Goal: Task Accomplishment & Management: Manage account settings

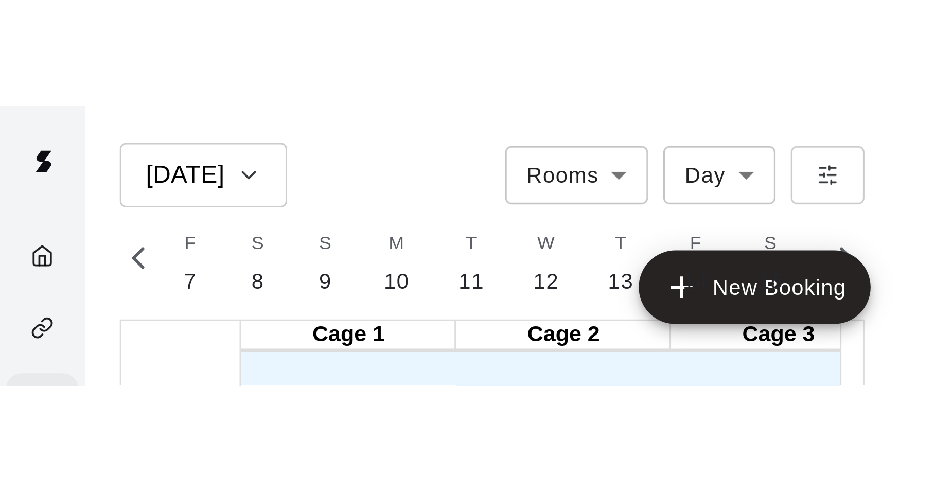
scroll to position [0, 4310]
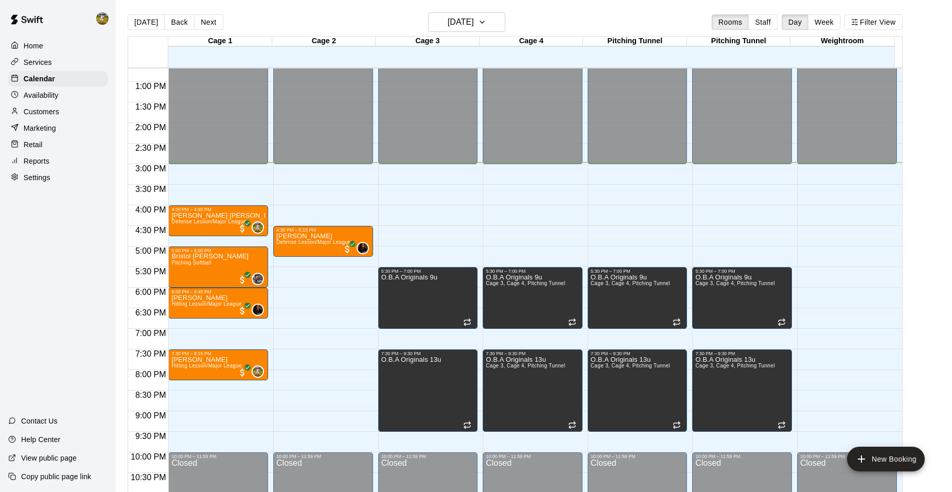
click at [49, 183] on p "Settings" at bounding box center [37, 177] width 27 height 10
select select "**"
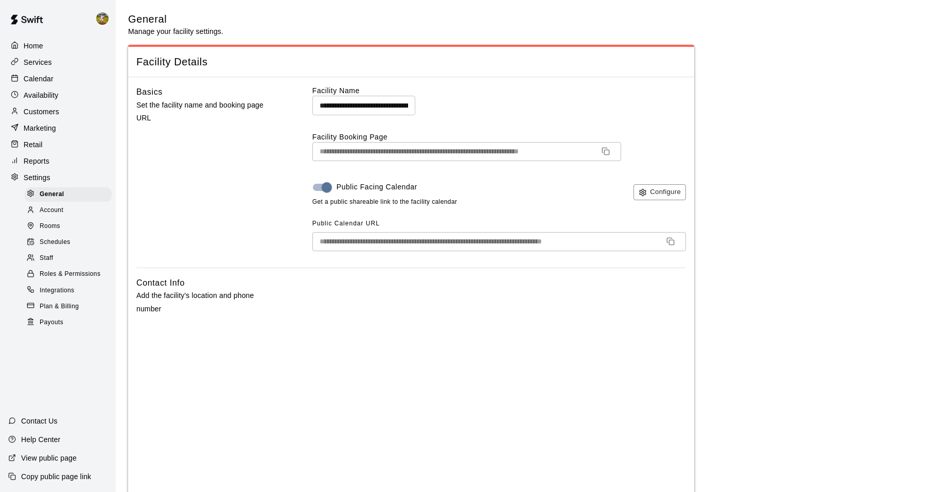
click at [55, 169] on div "Reports" at bounding box center [57, 160] width 99 height 15
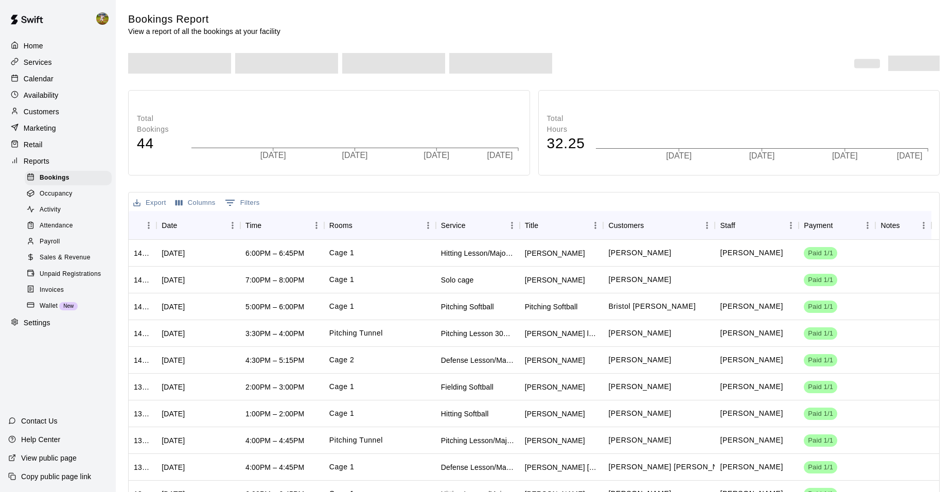
click at [53, 246] on span "Payroll" at bounding box center [50, 242] width 20 height 10
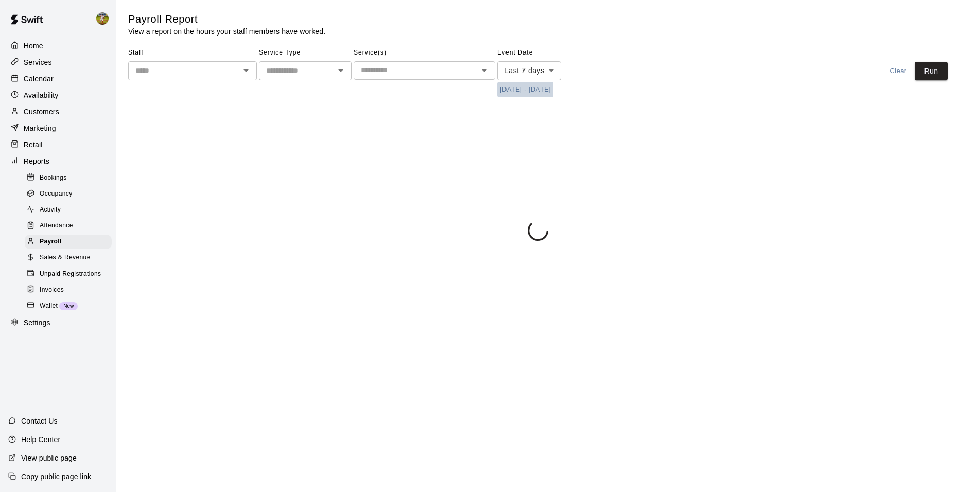
click at [519, 86] on button "9/2/2025 - 9/9/2025" at bounding box center [525, 90] width 56 height 16
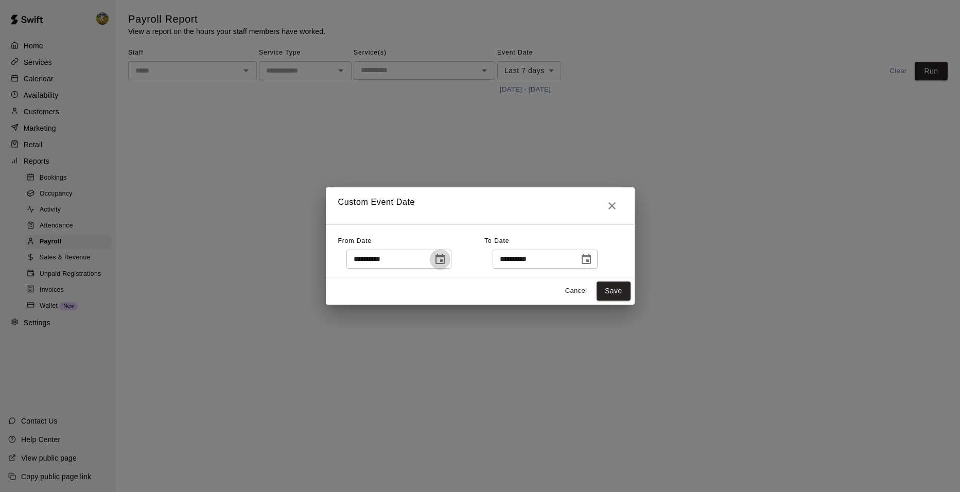
click at [445, 257] on icon "Choose date, selected date is Sep 2, 2025" at bounding box center [439, 259] width 9 height 10
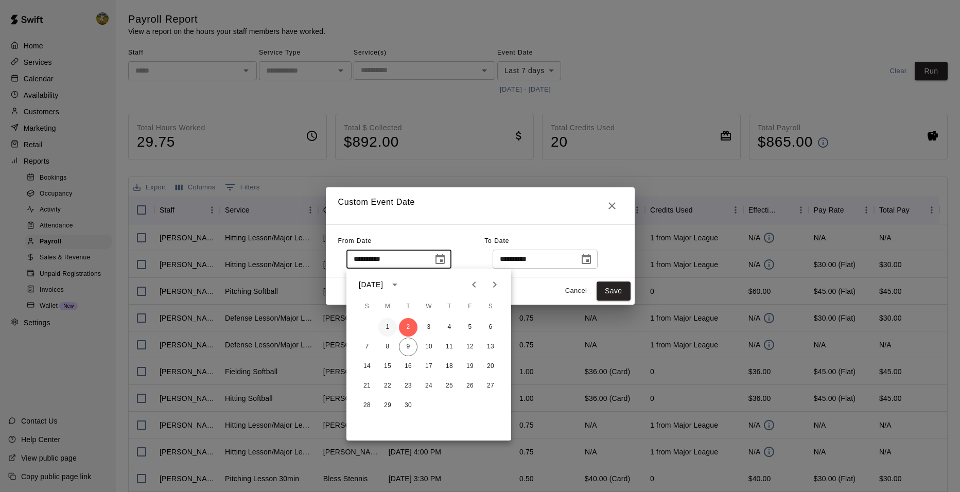
click at [390, 325] on button "1" at bounding box center [387, 327] width 19 height 19
type input "**********"
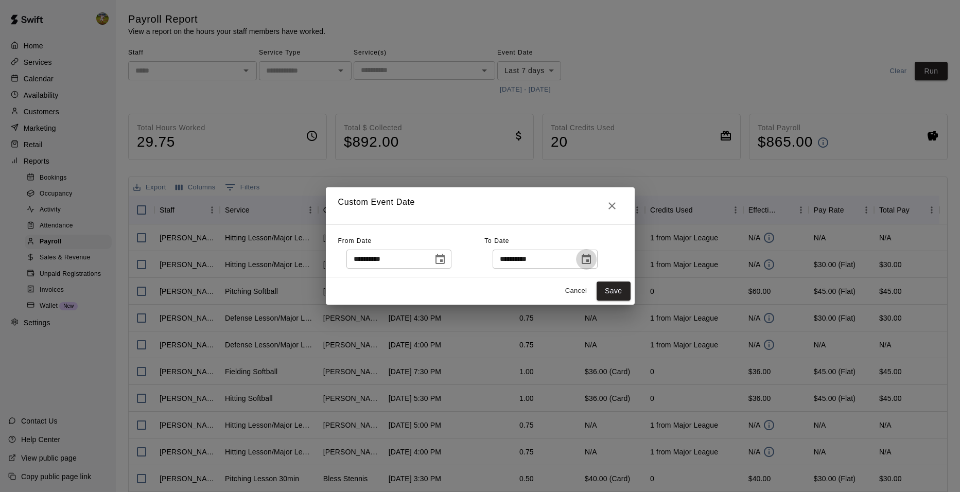
click at [597, 257] on button "Choose date, selected date is Sep 9, 2025" at bounding box center [586, 259] width 21 height 21
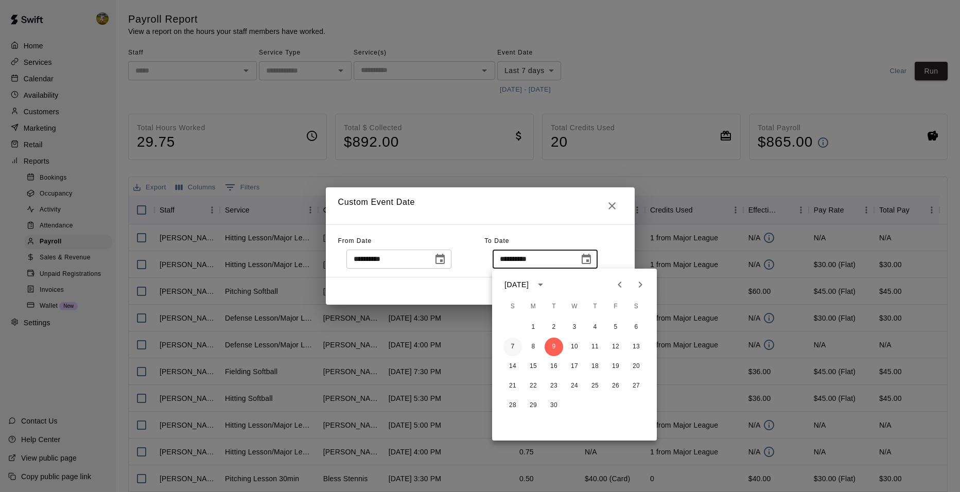
click at [511, 343] on button "7" at bounding box center [512, 347] width 19 height 19
type input "**********"
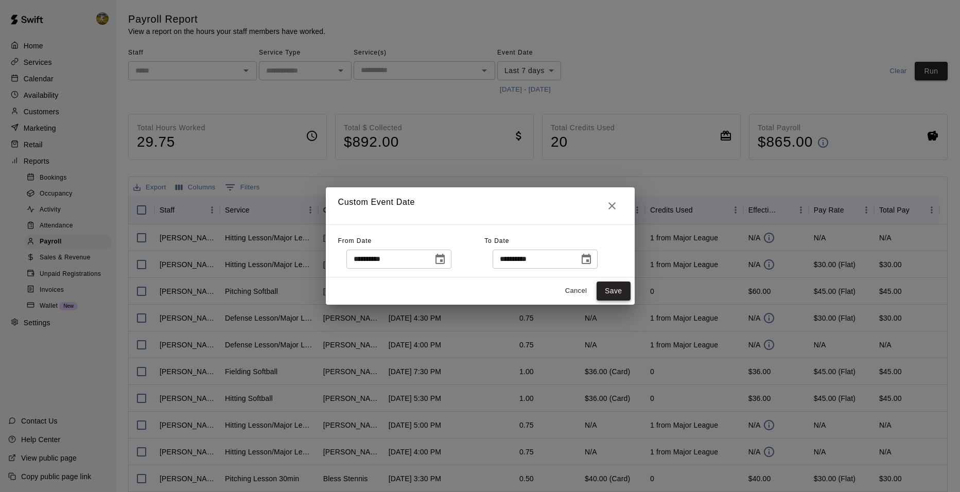
click at [612, 291] on button "Save" at bounding box center [614, 291] width 34 height 19
type input "******"
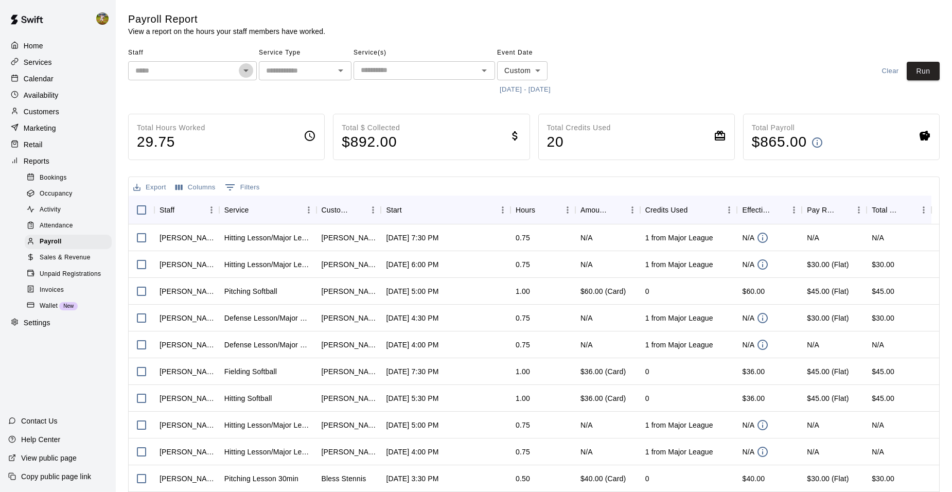
click at [242, 71] on icon "Open" at bounding box center [246, 70] width 12 height 12
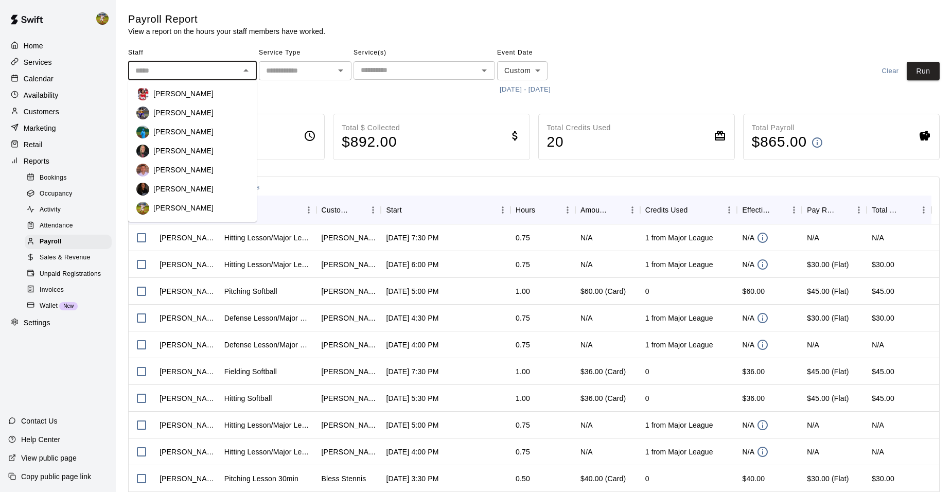
click at [210, 113] on p "Chirstina Moncivais" at bounding box center [183, 113] width 60 height 10
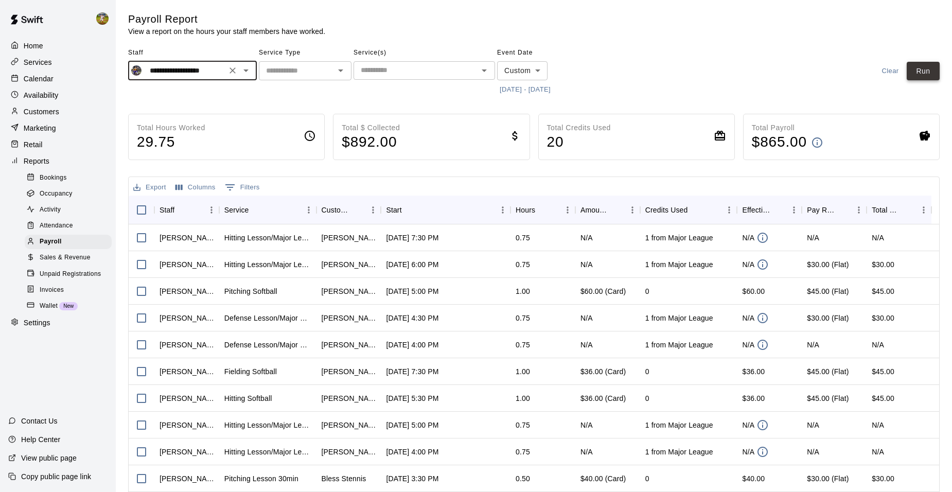
click at [920, 75] on button "Run" at bounding box center [923, 71] width 33 height 19
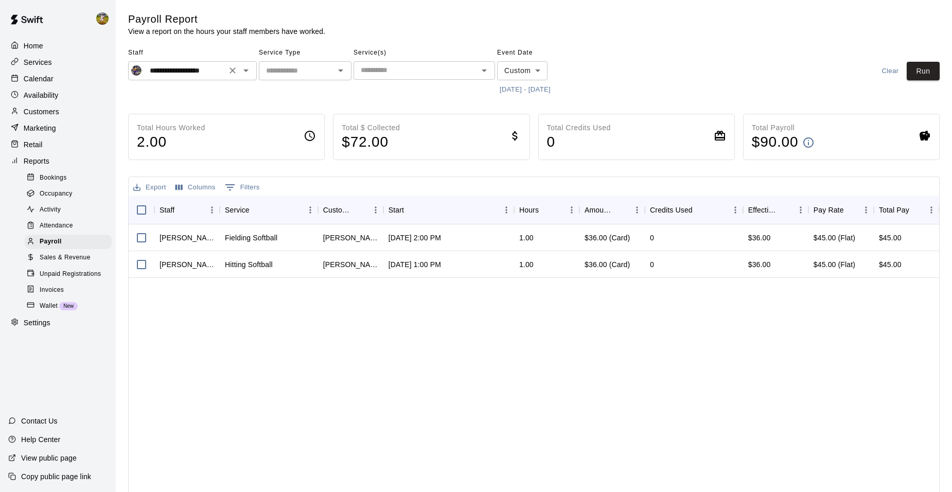
click at [252, 73] on button "Open" at bounding box center [246, 70] width 14 height 14
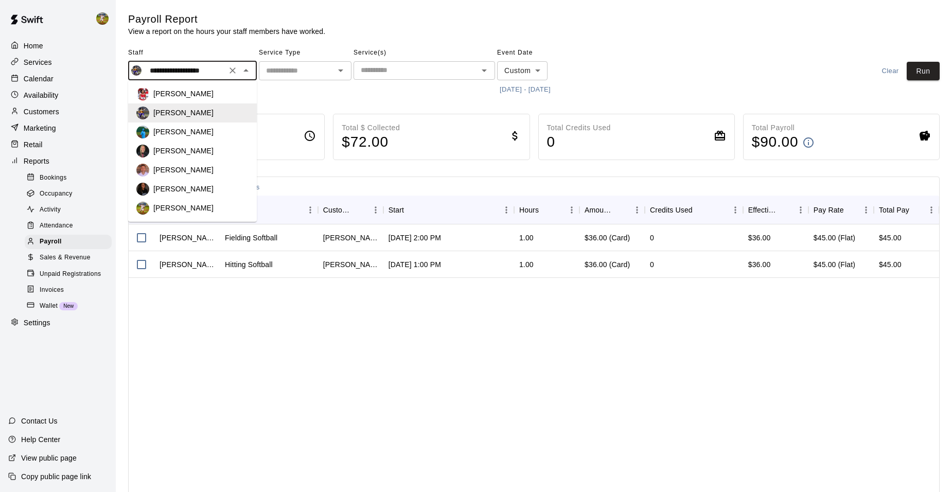
click at [213, 146] on div "Christine Kulick" at bounding box center [200, 151] width 95 height 10
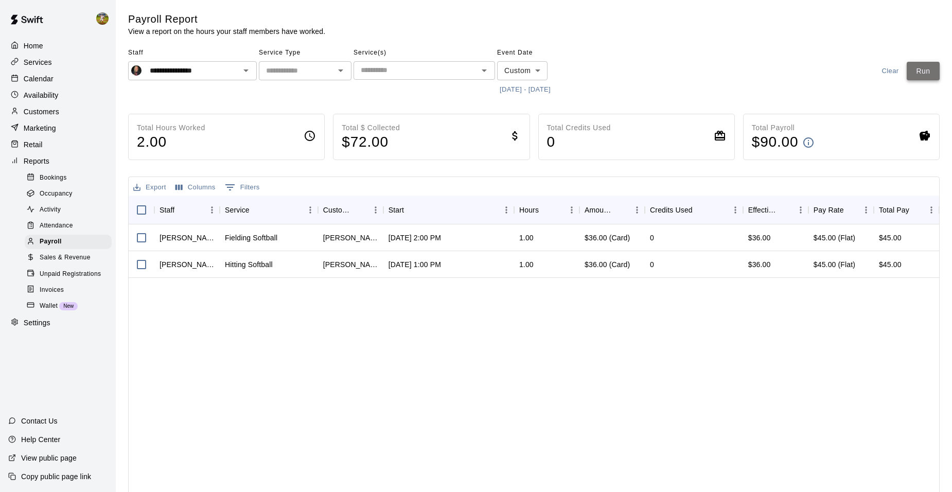
click at [916, 66] on button "Run" at bounding box center [923, 71] width 33 height 19
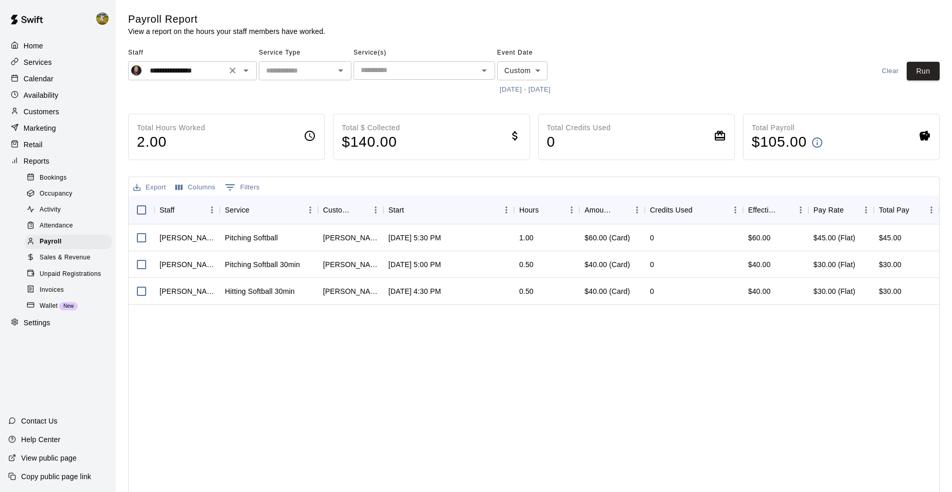
click at [245, 75] on icon "Open" at bounding box center [246, 70] width 12 height 12
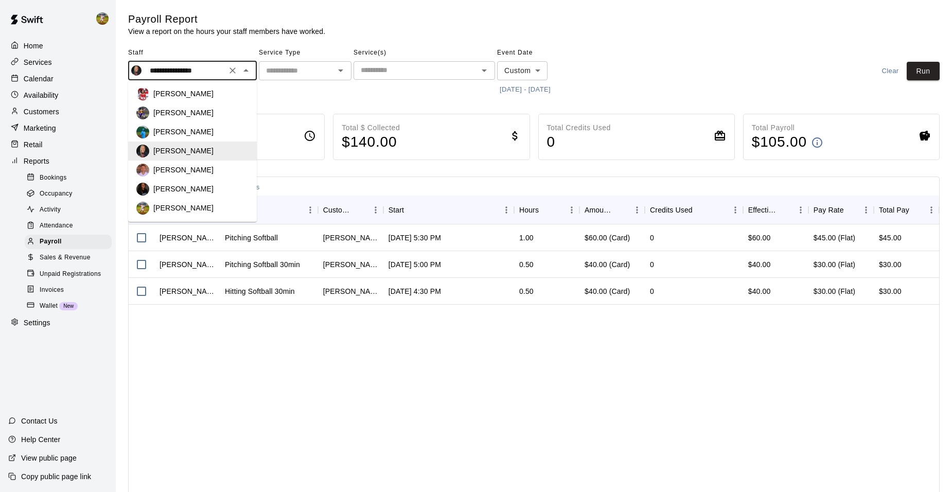
click at [199, 167] on div "Jon Teeter" at bounding box center [200, 170] width 95 height 10
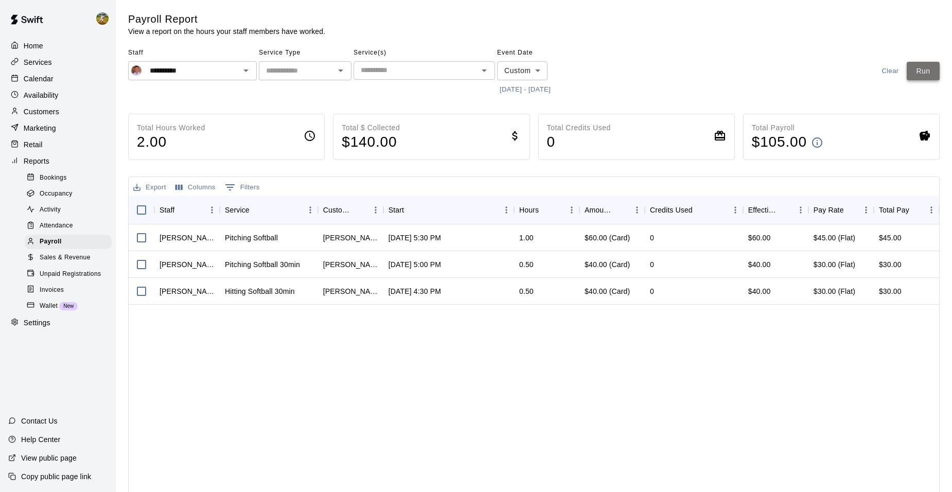
click at [929, 76] on button "Run" at bounding box center [923, 71] width 33 height 19
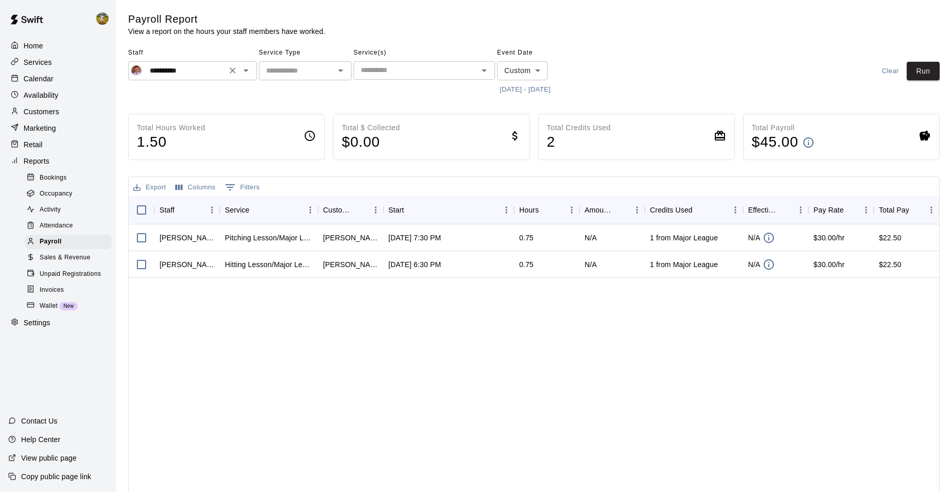
click at [250, 74] on icon "Open" at bounding box center [246, 70] width 12 height 12
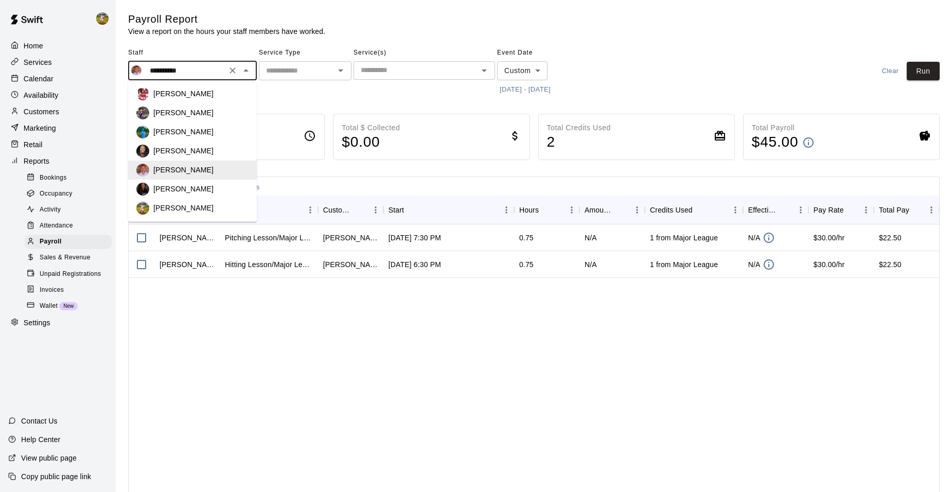
click at [201, 187] on p "Kylie Hernandez" at bounding box center [183, 189] width 60 height 10
type input "**********"
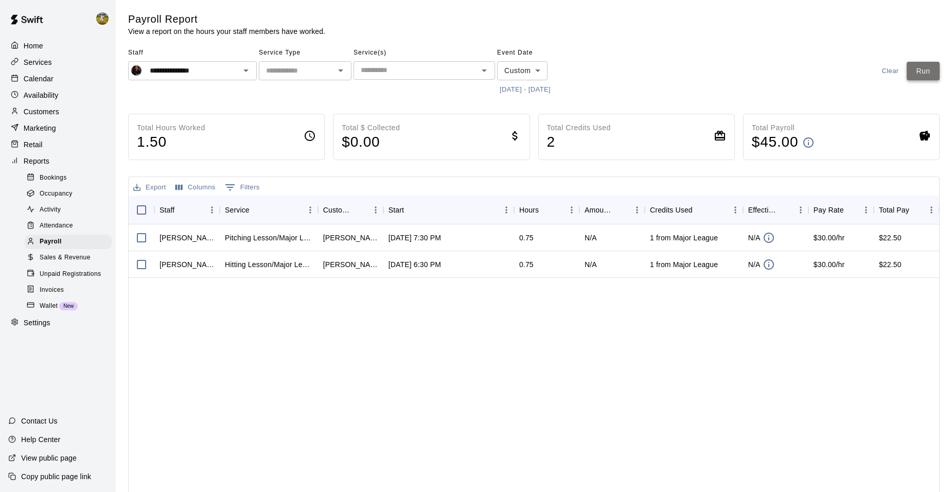
click at [915, 67] on button "Run" at bounding box center [923, 71] width 33 height 19
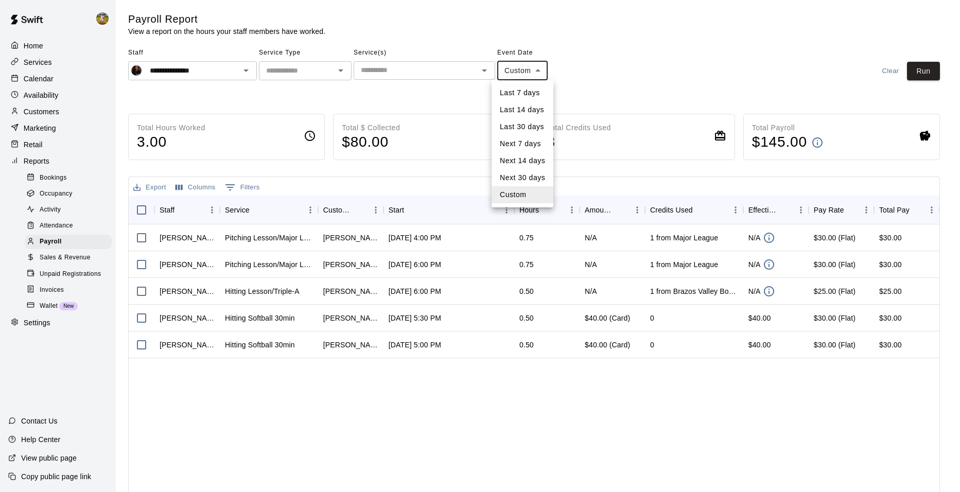
click at [524, 80] on body "**********" at bounding box center [480, 270] width 960 height 541
click at [634, 83] on div at bounding box center [480, 246] width 960 height 492
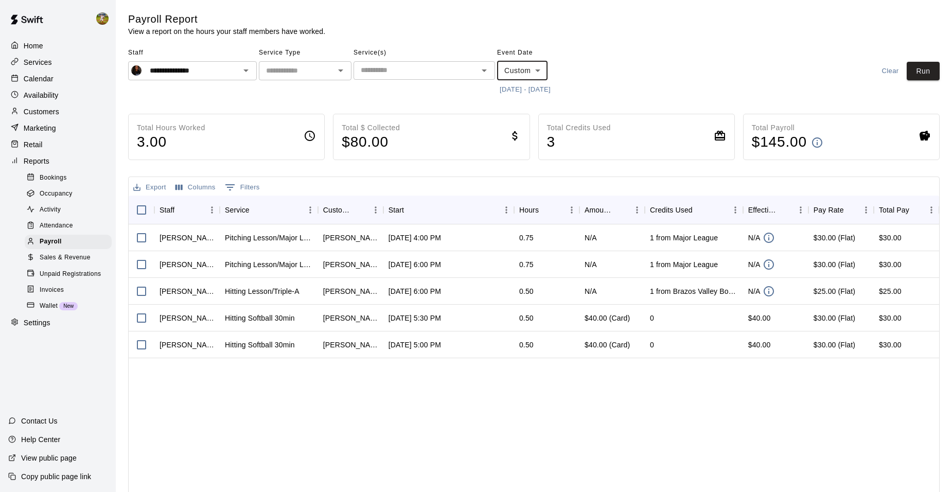
click at [548, 89] on button "9/1/2025 - 9/7/2025" at bounding box center [525, 90] width 56 height 16
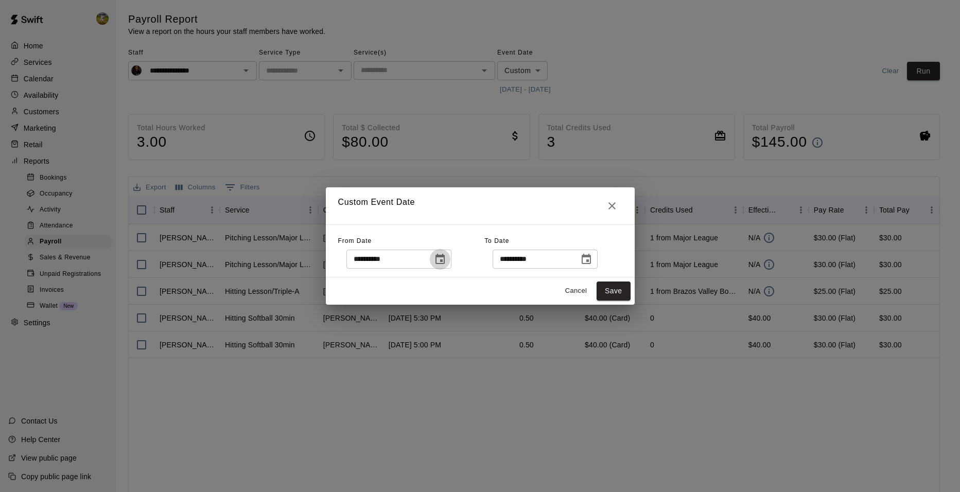
click at [446, 263] on icon "Choose date, selected date is Sep 1, 2025" at bounding box center [440, 259] width 12 height 12
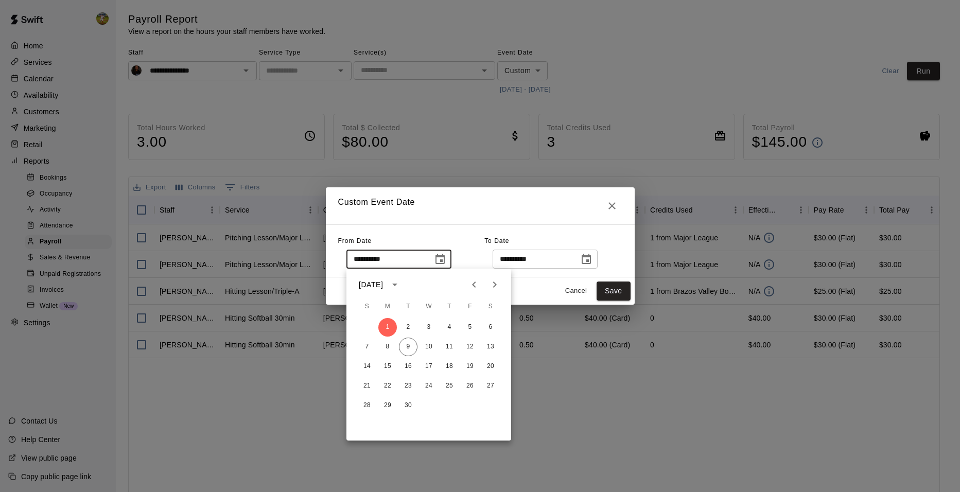
click at [601, 40] on div "**********" at bounding box center [480, 246] width 960 height 492
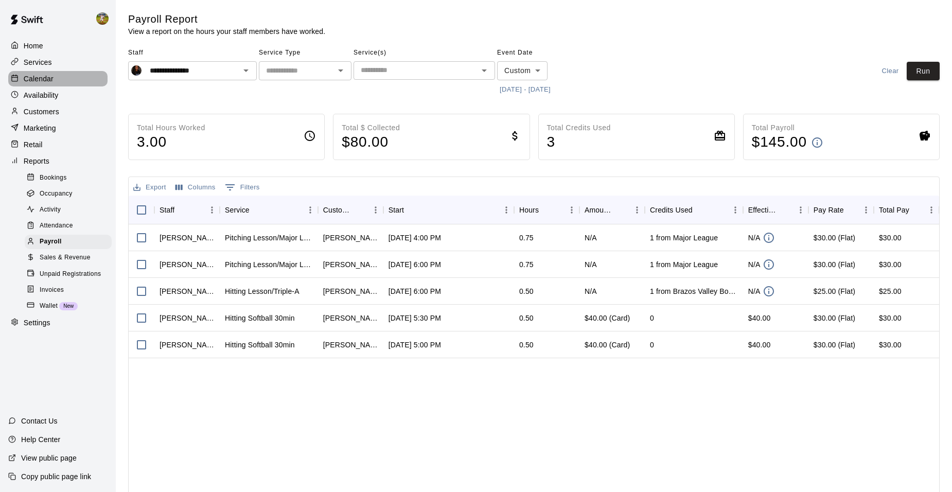
click at [45, 72] on div "Calendar" at bounding box center [57, 78] width 99 height 15
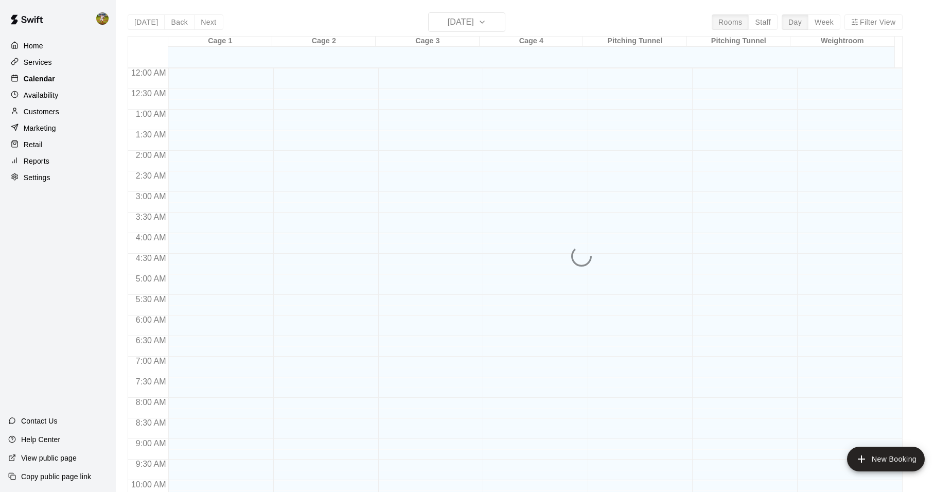
scroll to position [522, 0]
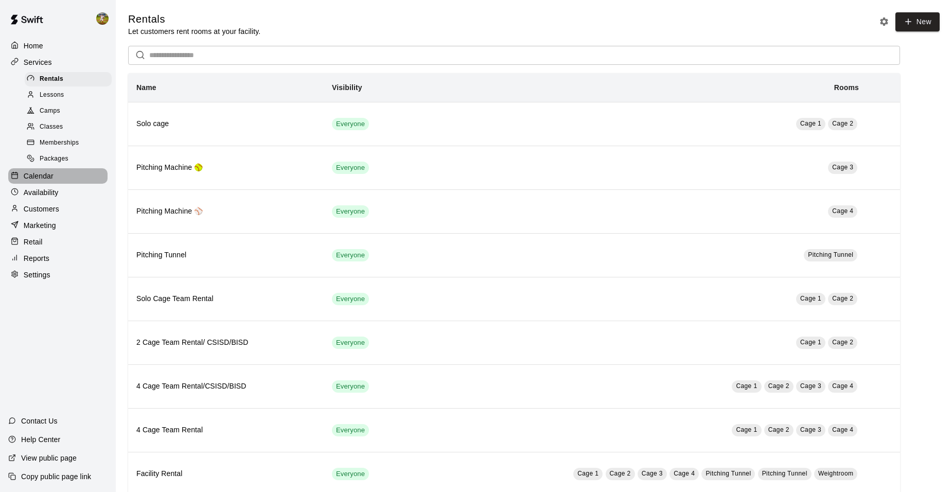
click at [47, 181] on p "Calendar" at bounding box center [39, 176] width 30 height 10
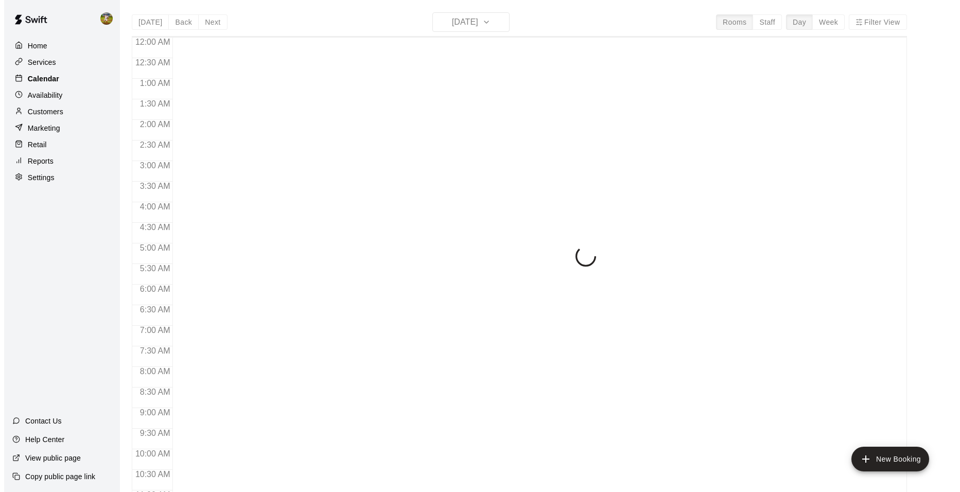
scroll to position [522, 0]
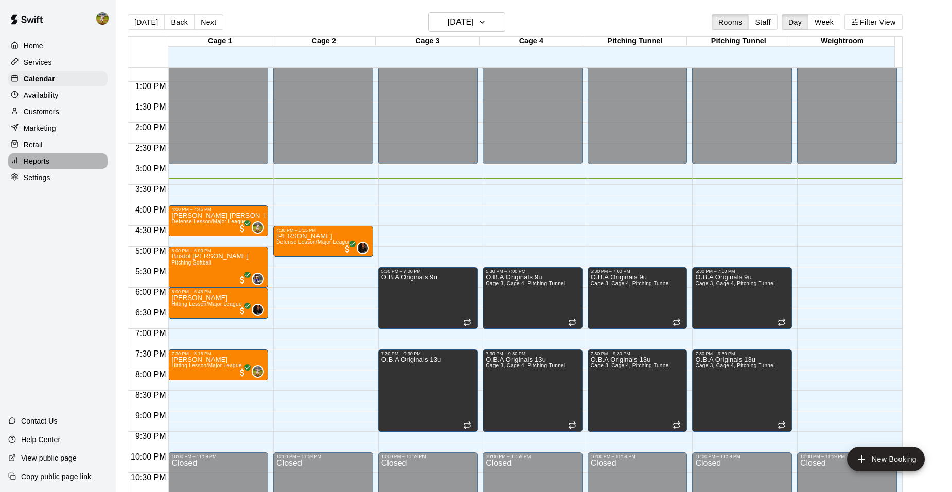
click at [44, 166] on p "Reports" at bounding box center [37, 161] width 26 height 10
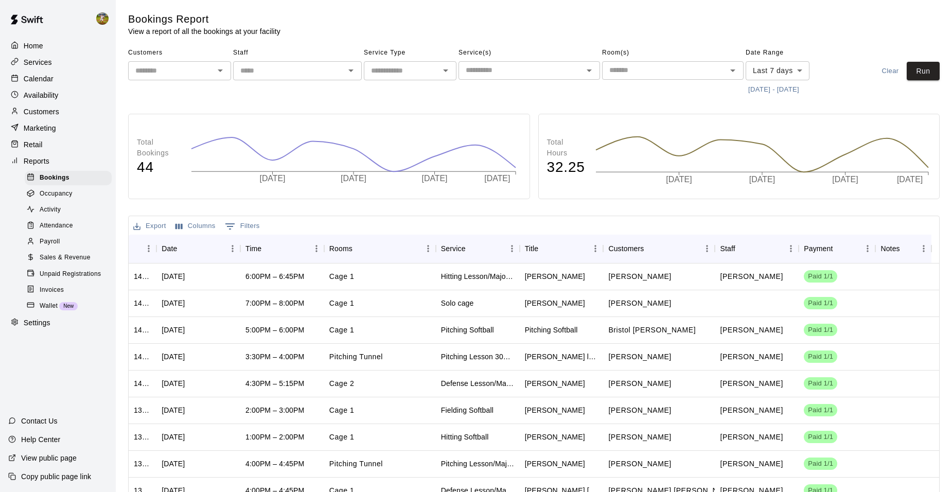
click at [71, 263] on span "Sales & Revenue" at bounding box center [65, 258] width 51 height 10
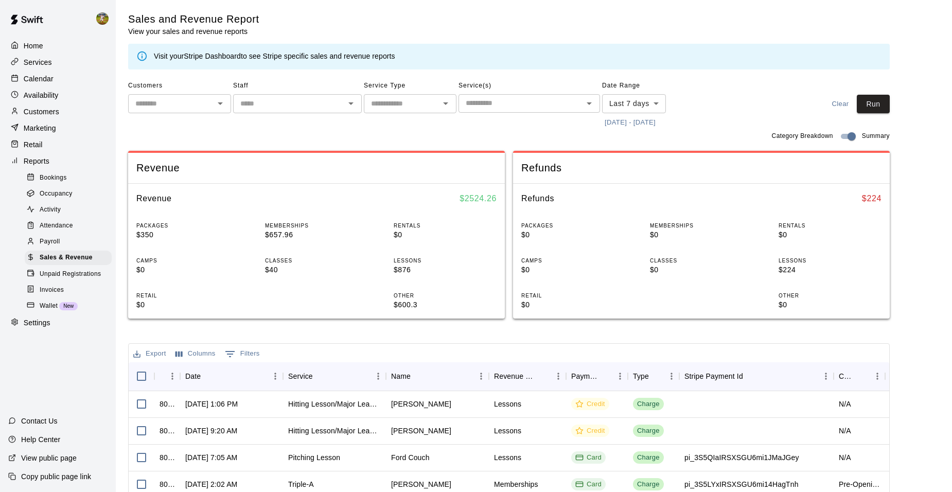
click at [631, 108] on body "Home Services Calendar Availability Customers Marketing Retail Reports Bookings…" at bounding box center [476, 354] width 952 height 708
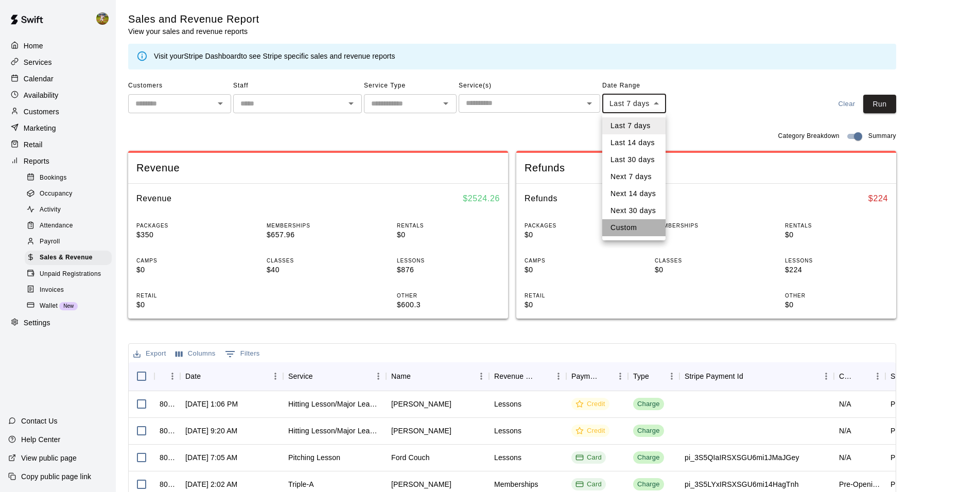
click at [636, 231] on li "Custom" at bounding box center [633, 227] width 63 height 17
type input "******"
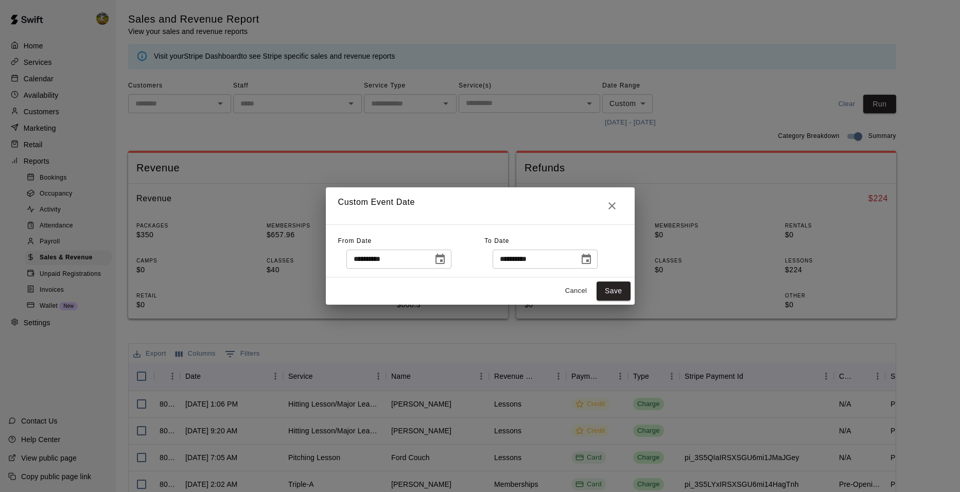
click at [450, 261] on button "Choose date, selected date is Sep 2, 2025" at bounding box center [440, 259] width 21 height 21
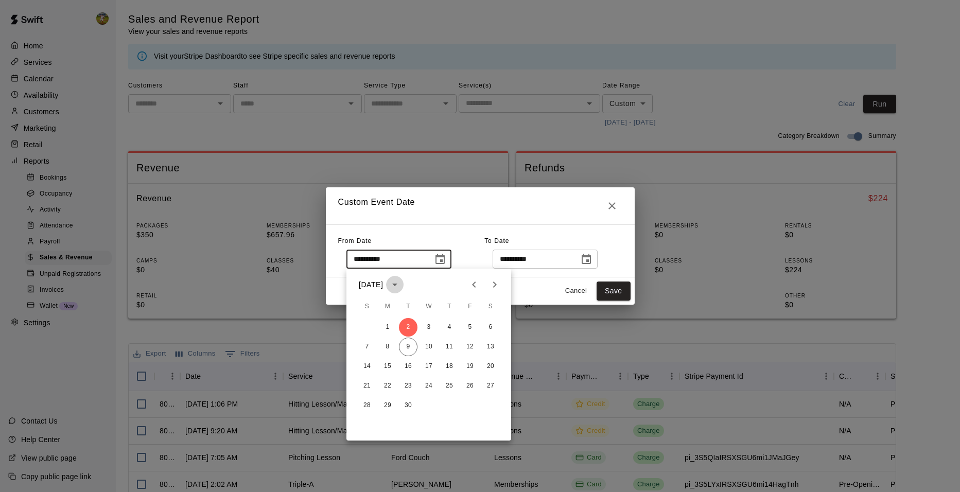
click at [401, 288] on icon "calendar view is open, switch to year view" at bounding box center [395, 284] width 12 height 12
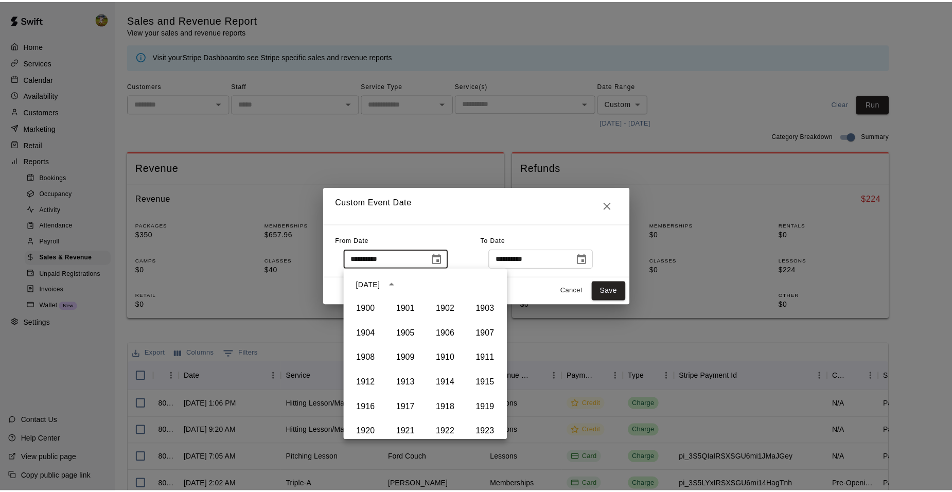
scroll to position [706, 0]
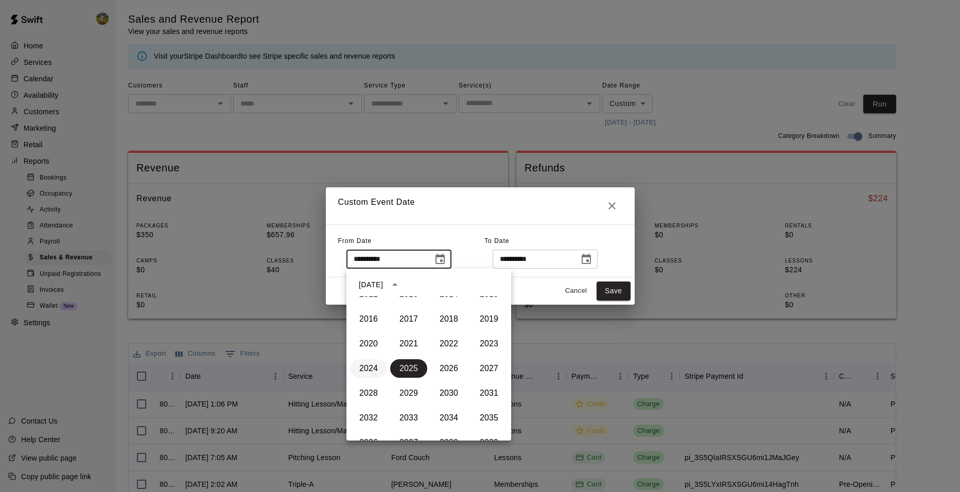
click at [373, 367] on button "2024" at bounding box center [368, 368] width 37 height 19
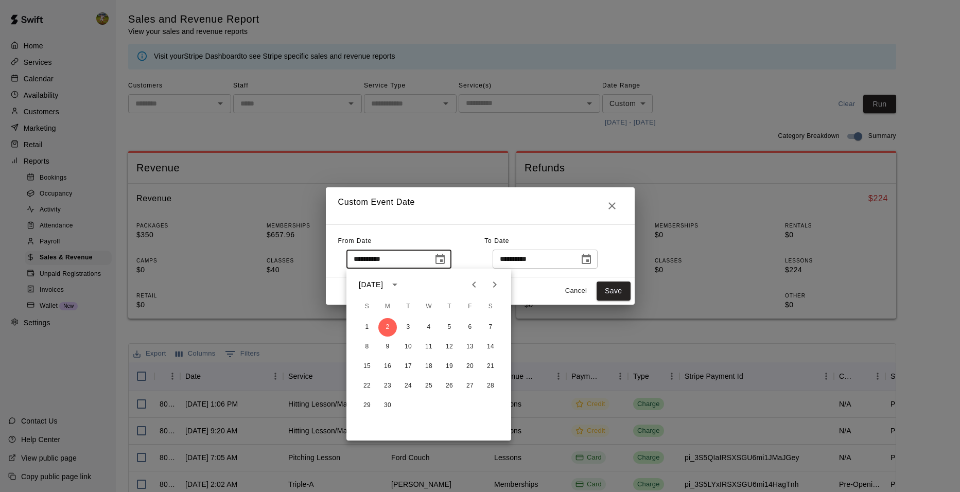
click at [495, 286] on icon "Next month" at bounding box center [495, 285] width 4 height 6
click at [496, 288] on icon "Next month" at bounding box center [495, 284] width 12 height 12
click at [387, 365] on button "16" at bounding box center [387, 366] width 19 height 19
type input "**********"
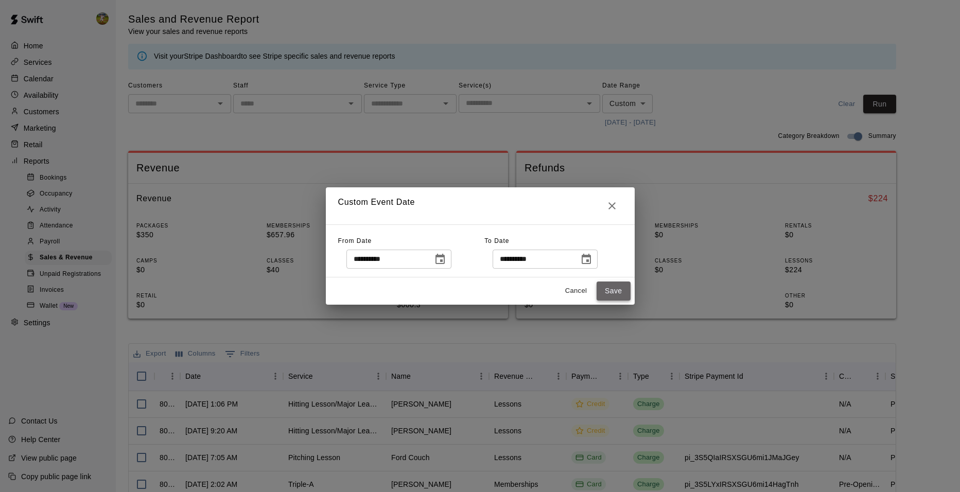
click at [601, 287] on button "Save" at bounding box center [614, 291] width 34 height 19
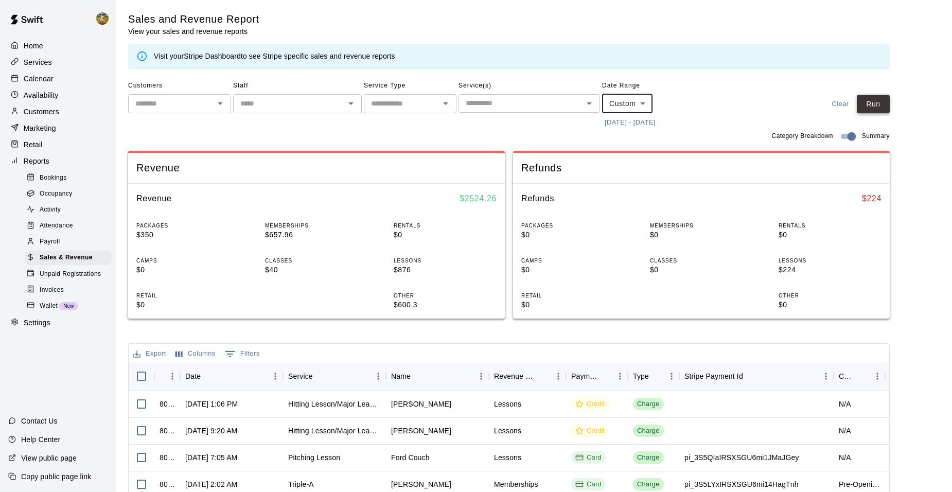
click at [886, 101] on button "Run" at bounding box center [873, 104] width 33 height 19
click at [54, 86] on div "Calendar" at bounding box center [57, 78] width 99 height 15
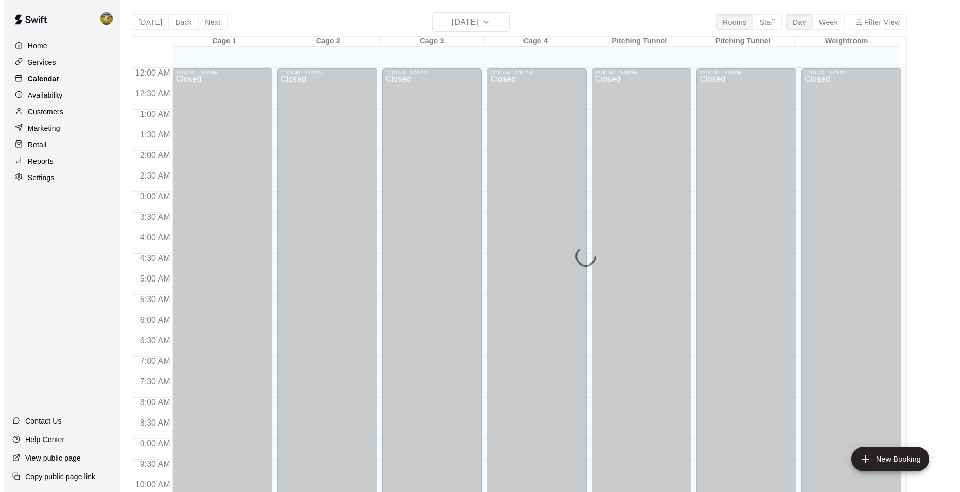
scroll to position [522, 0]
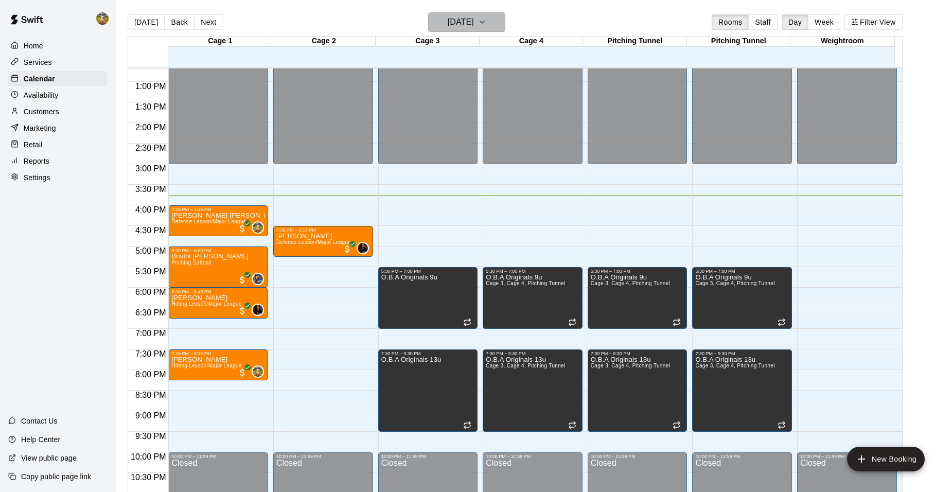
click at [469, 19] on h6 "[DATE]" at bounding box center [461, 22] width 26 height 14
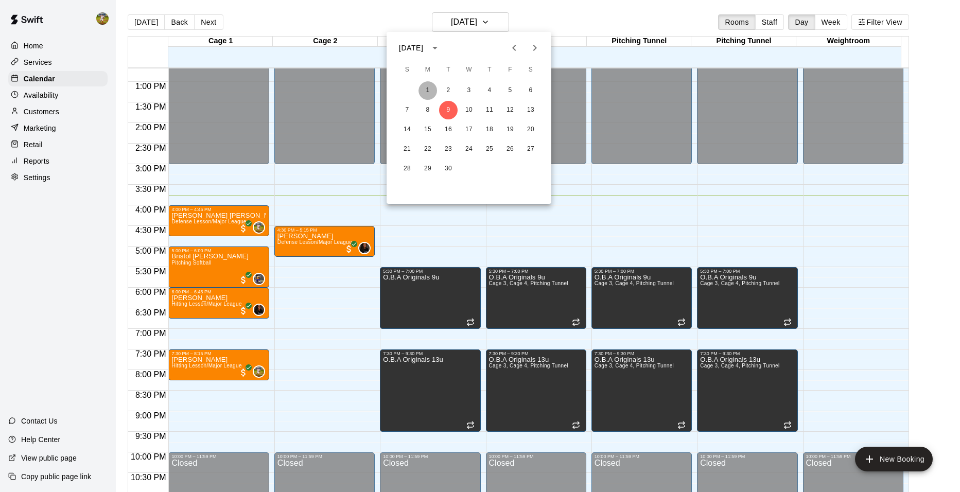
click at [426, 93] on button "1" at bounding box center [427, 90] width 19 height 19
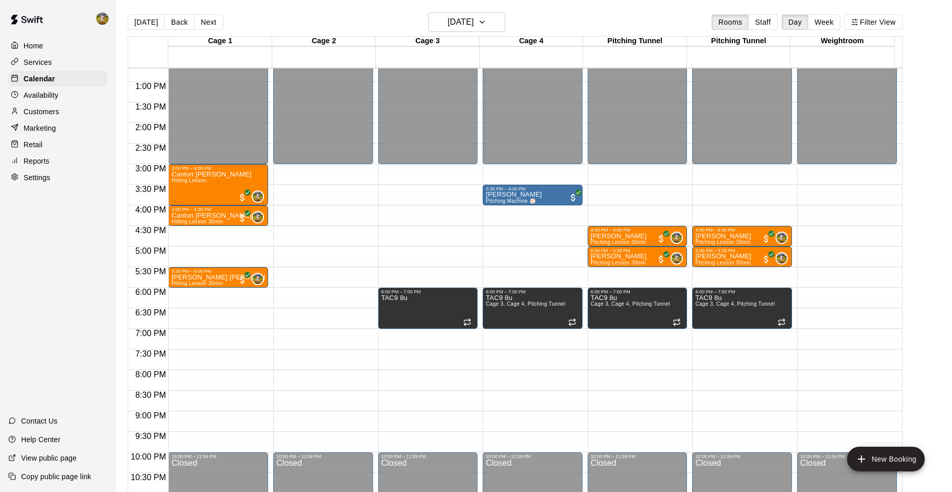
click at [543, 21] on div "Today Back Next Monday Sep 01 Rooms Staff Day Week Filter View" at bounding box center [515, 24] width 775 height 24
click at [474, 23] on h6 "Monday Sep 01" at bounding box center [461, 22] width 26 height 14
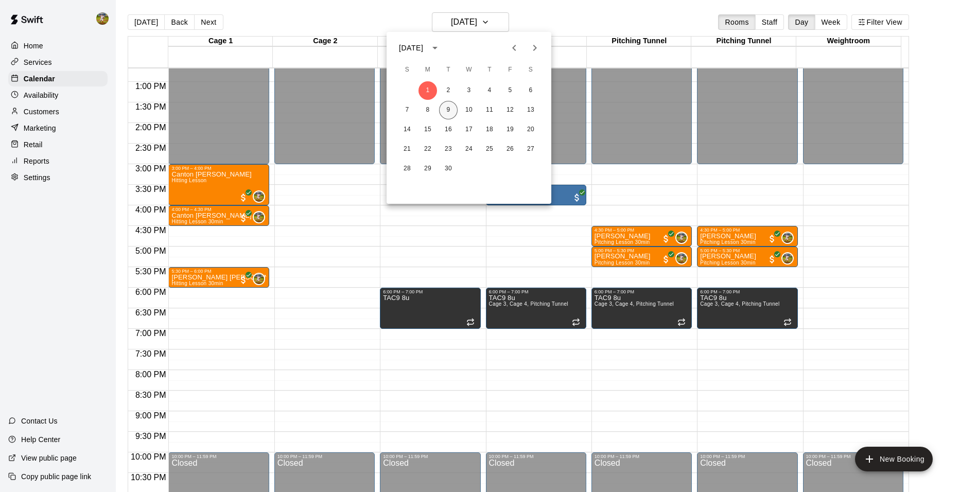
click at [449, 106] on button "9" at bounding box center [448, 110] width 19 height 19
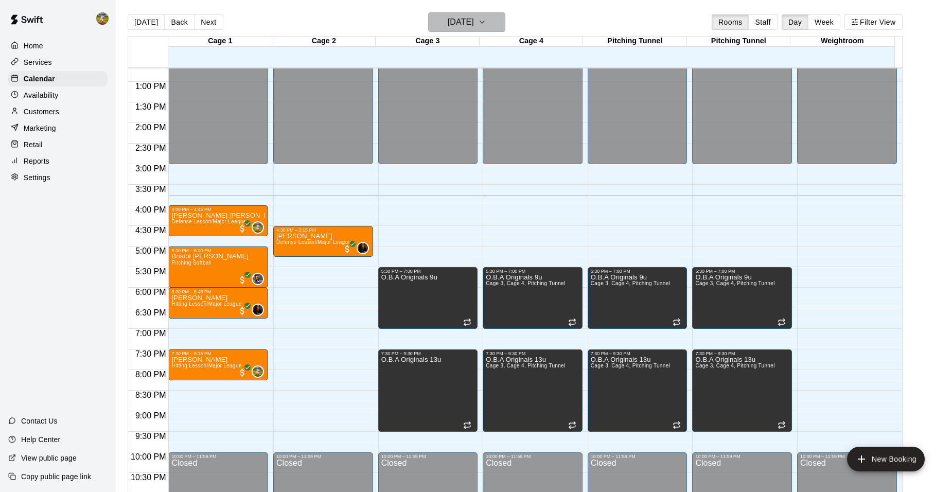
click at [472, 19] on h6 "[DATE]" at bounding box center [461, 22] width 26 height 14
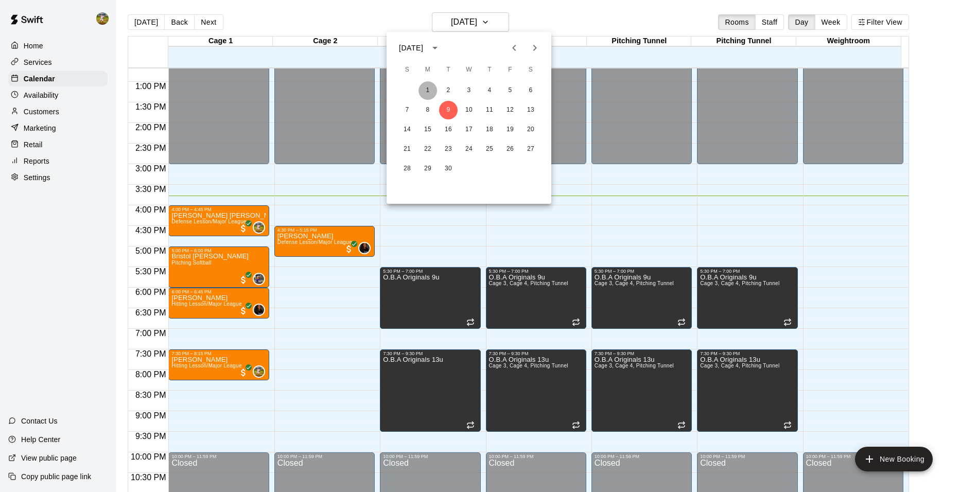
click at [431, 91] on button "1" at bounding box center [427, 90] width 19 height 19
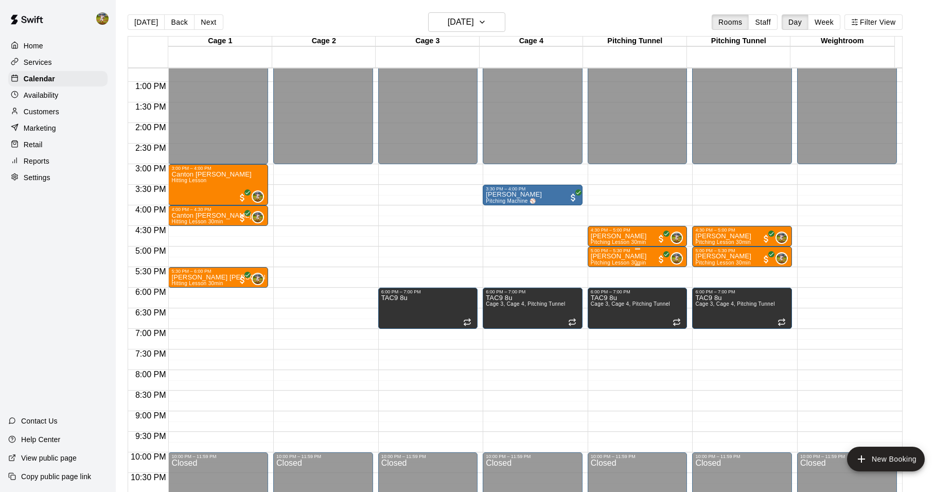
click at [621, 256] on p "Colt Manning" at bounding box center [619, 256] width 56 height 0
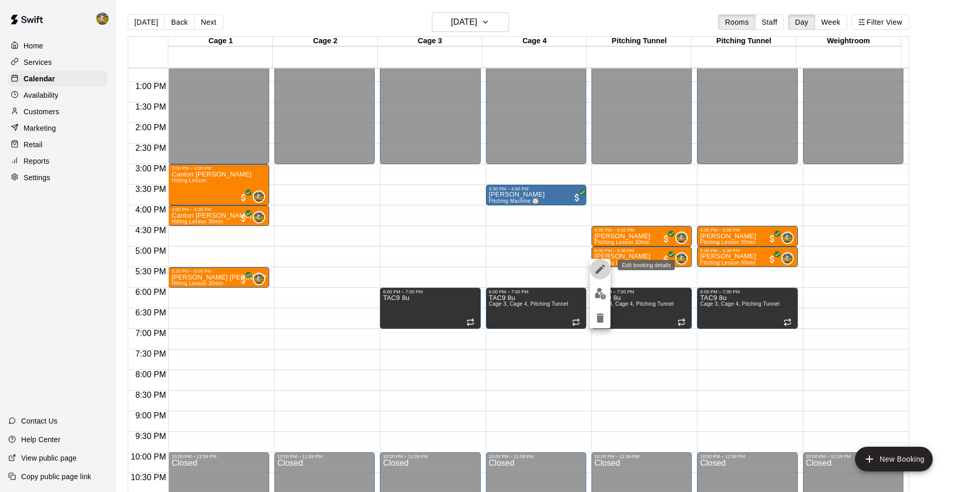
click at [602, 270] on icon "edit" at bounding box center [600, 269] width 12 height 12
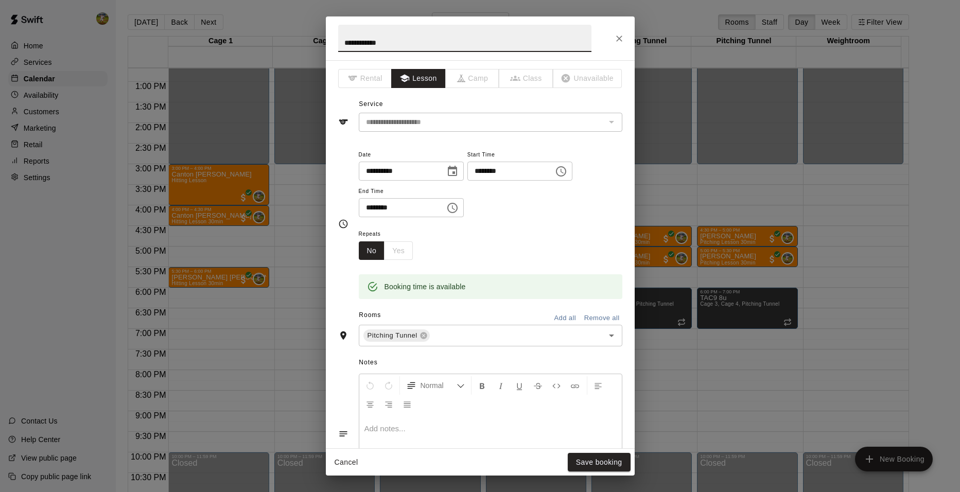
click at [567, 171] on icon "Choose time, selected time is 5:00 PM" at bounding box center [561, 171] width 12 height 12
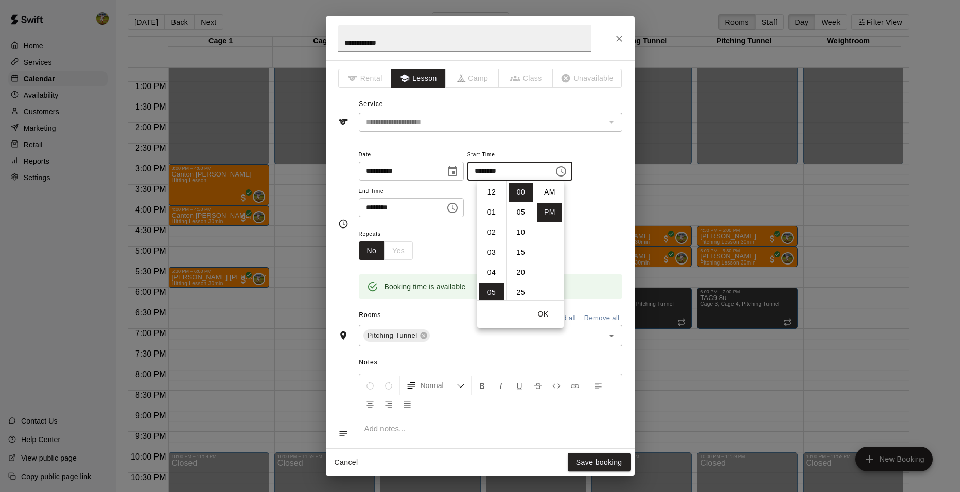
scroll to position [19, 0]
click at [497, 231] on li "07" at bounding box center [491, 232] width 25 height 19
type input "********"
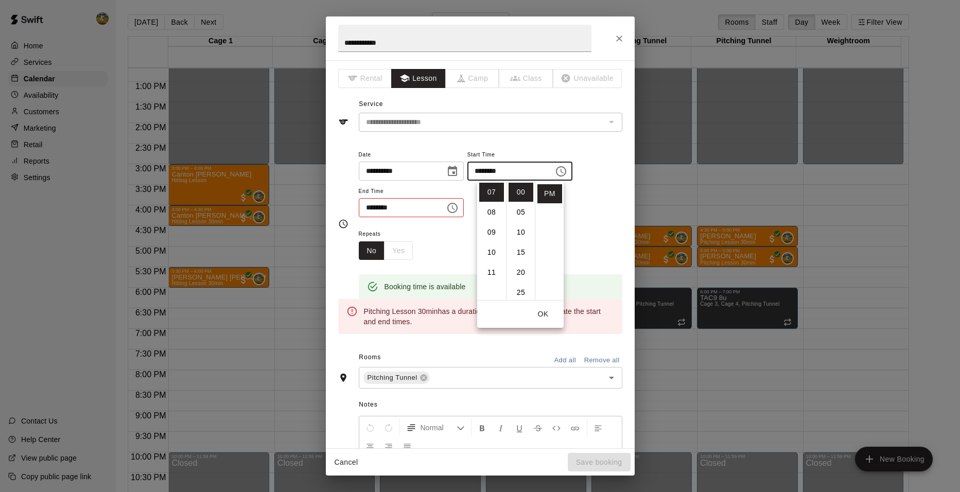
click at [458, 204] on icon "Choose time, selected time is 5:30 PM" at bounding box center [452, 208] width 12 height 12
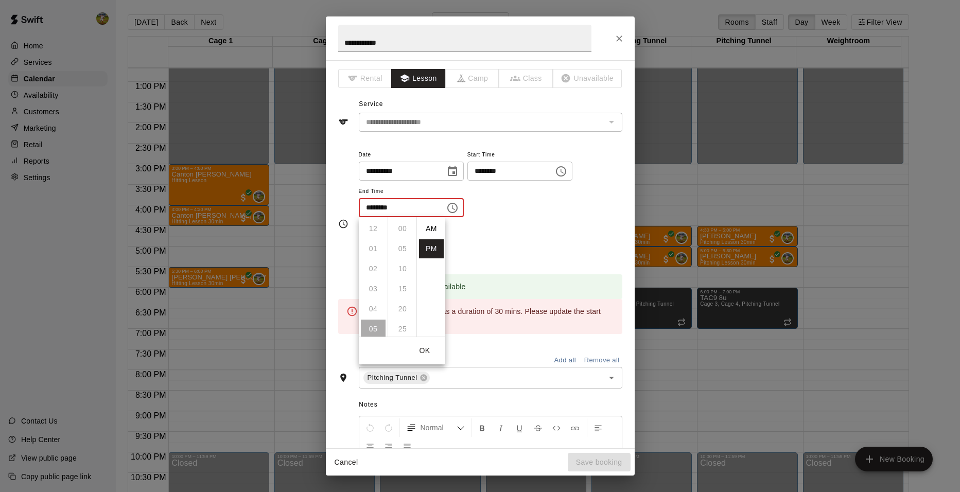
scroll to position [19, 0]
click at [370, 269] on li "07" at bounding box center [373, 268] width 25 height 19
type input "********"
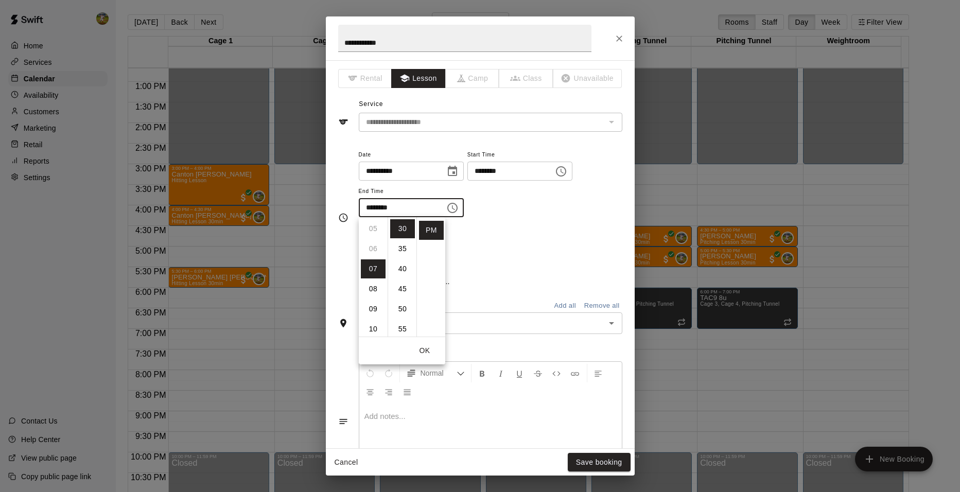
scroll to position [141, 0]
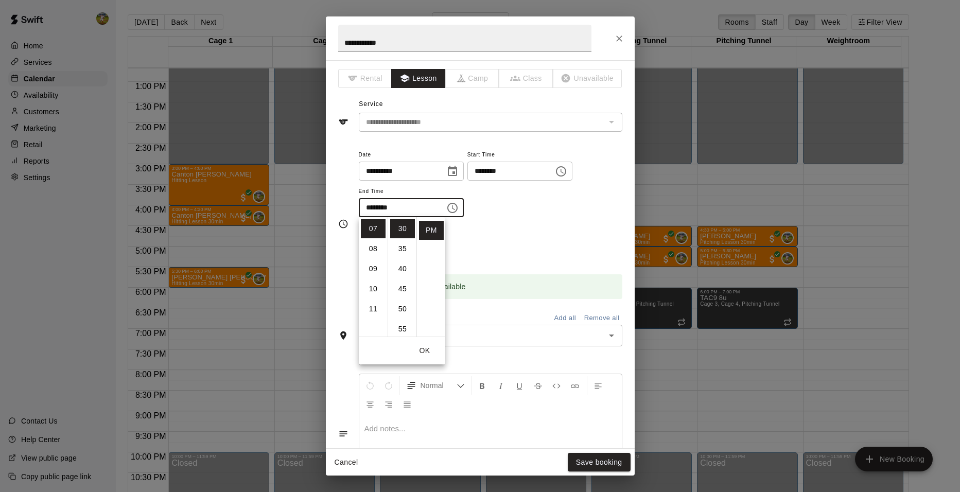
click at [496, 203] on div "**********" at bounding box center [491, 182] width 264 height 69
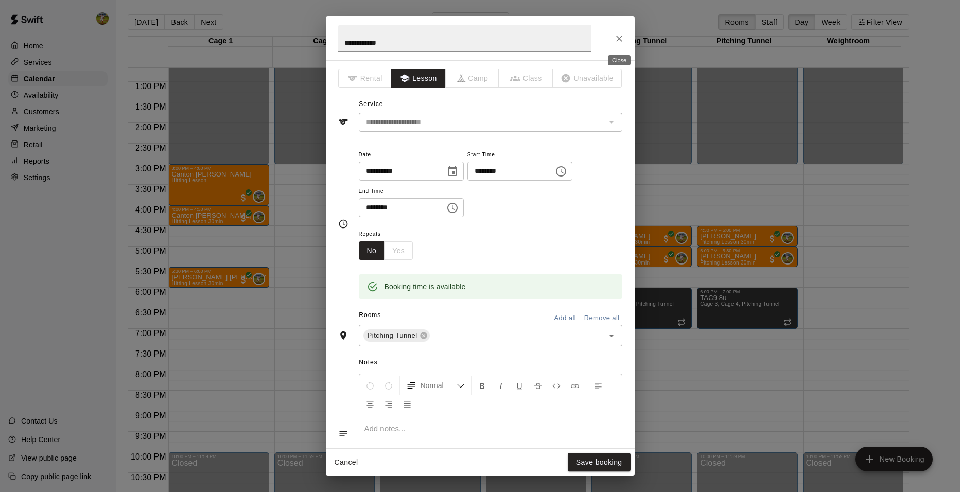
click at [621, 39] on icon "Close" at bounding box center [619, 38] width 10 height 10
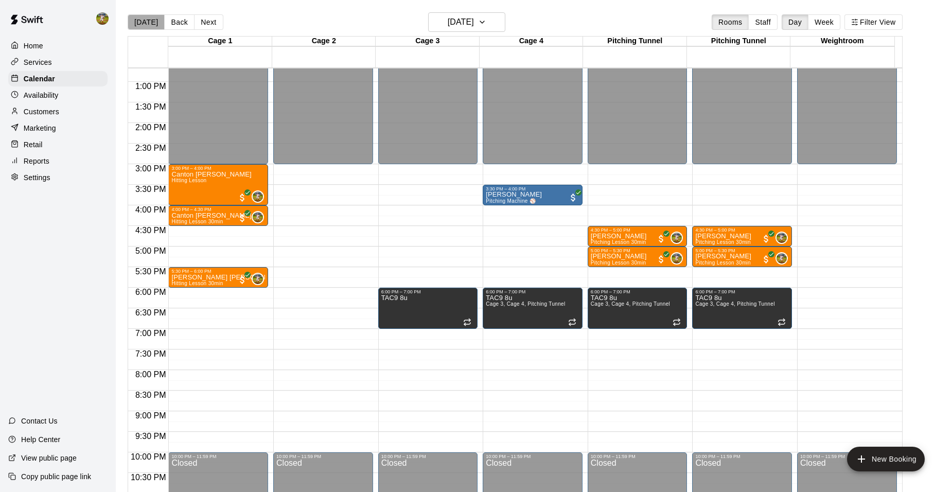
click at [149, 25] on button "[DATE]" at bounding box center [146, 21] width 37 height 15
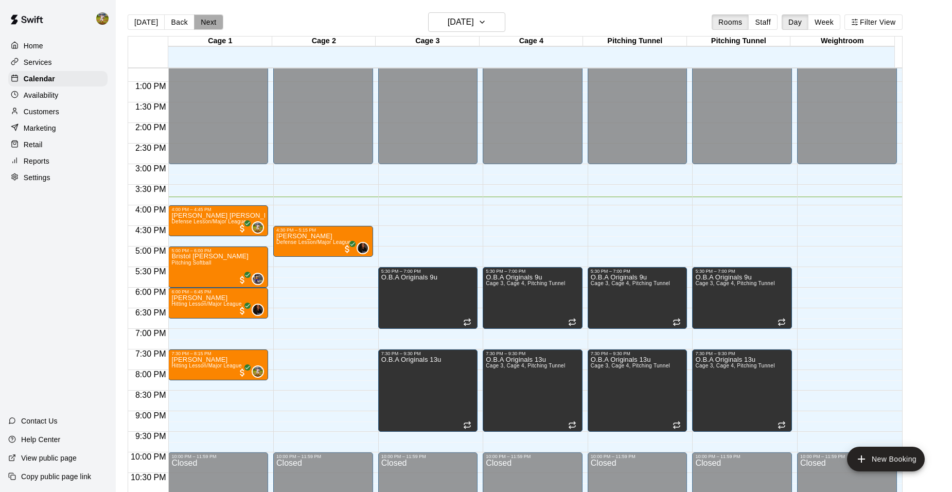
click at [206, 23] on button "Next" at bounding box center [208, 21] width 29 height 15
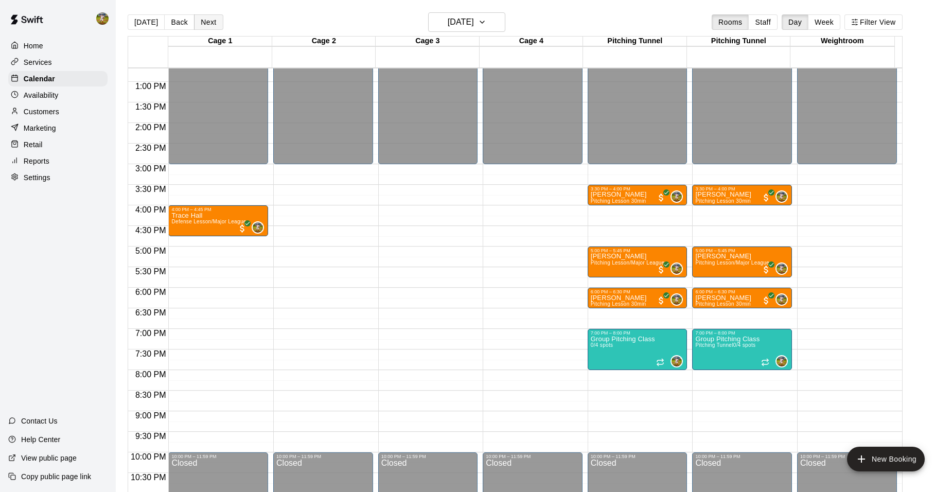
click at [206, 22] on button "Next" at bounding box center [208, 21] width 29 height 15
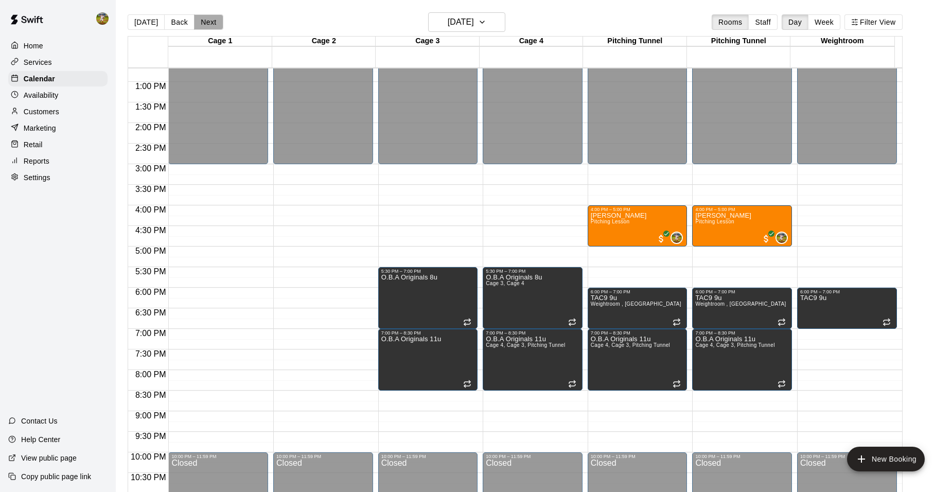
click at [203, 25] on button "Next" at bounding box center [208, 21] width 29 height 15
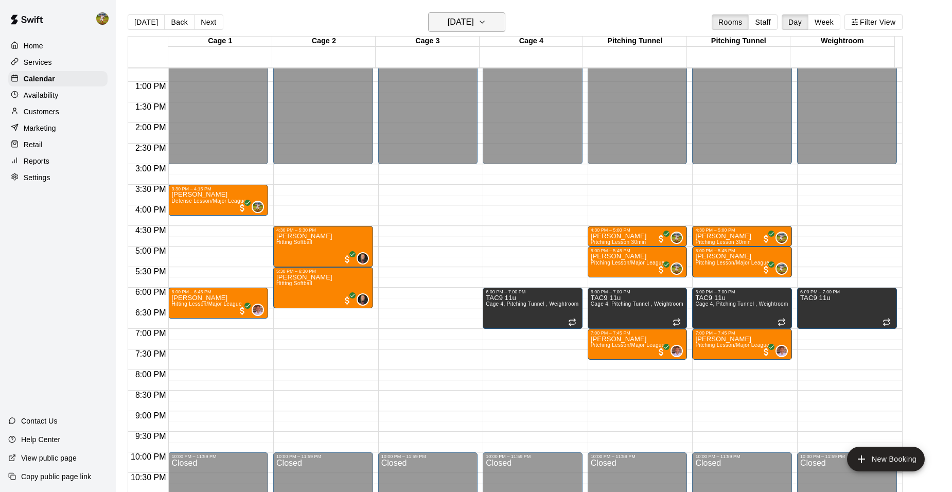
click at [448, 24] on h6 "Friday Sep 12" at bounding box center [461, 22] width 26 height 14
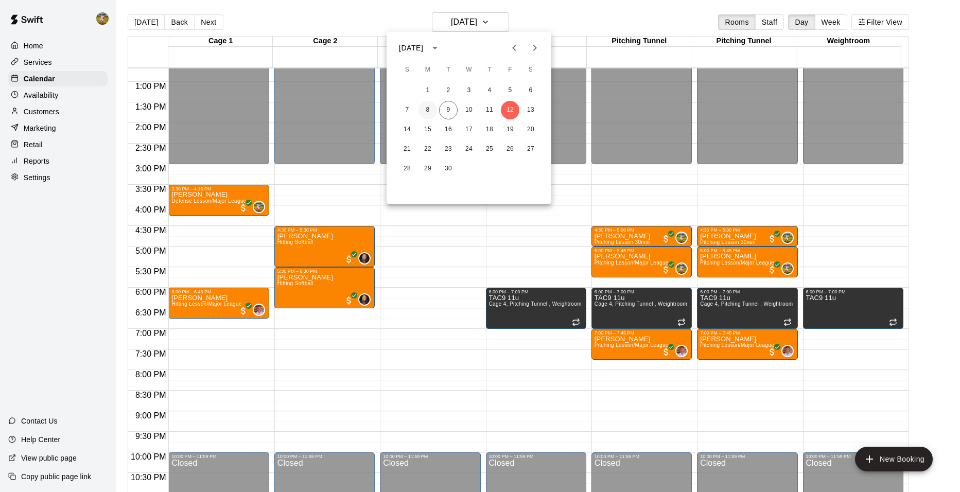
click at [427, 106] on button "8" at bounding box center [427, 110] width 19 height 19
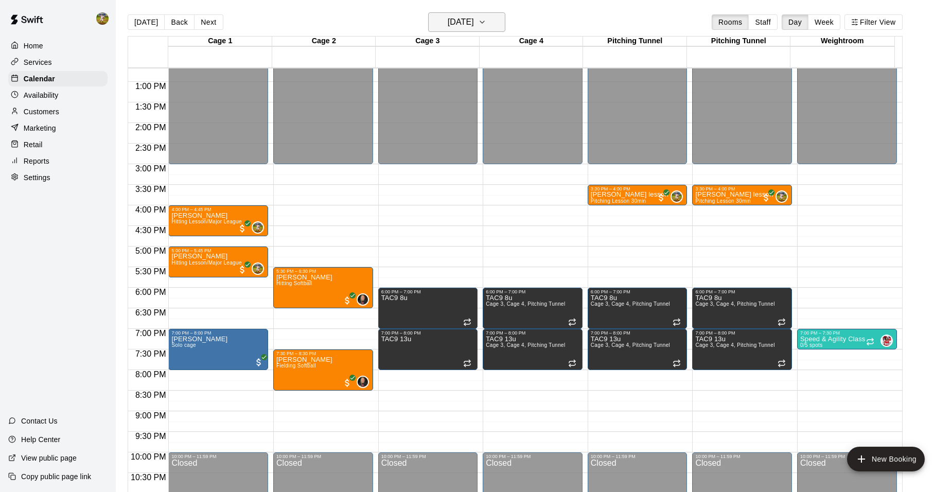
click at [448, 21] on h6 "Monday Sep 08" at bounding box center [461, 22] width 26 height 14
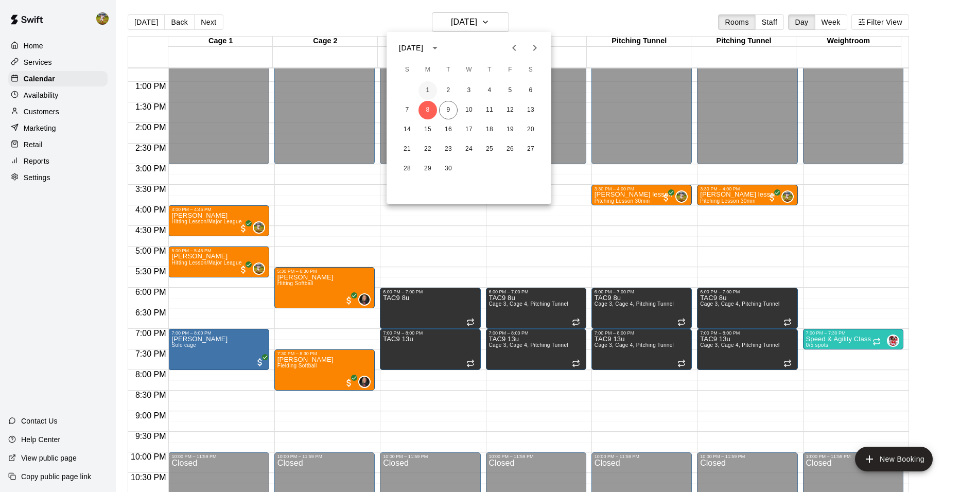
click at [424, 83] on button "1" at bounding box center [427, 90] width 19 height 19
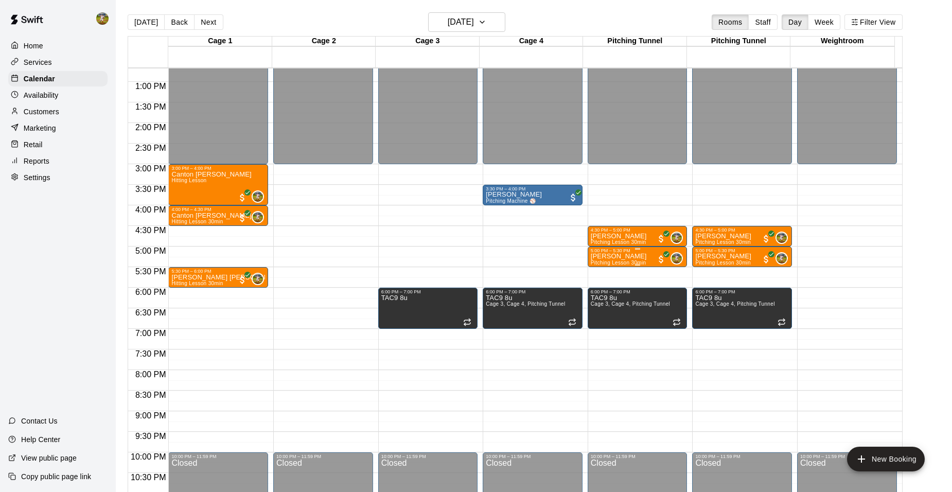
click at [596, 256] on p "Colt Manning" at bounding box center [619, 256] width 56 height 0
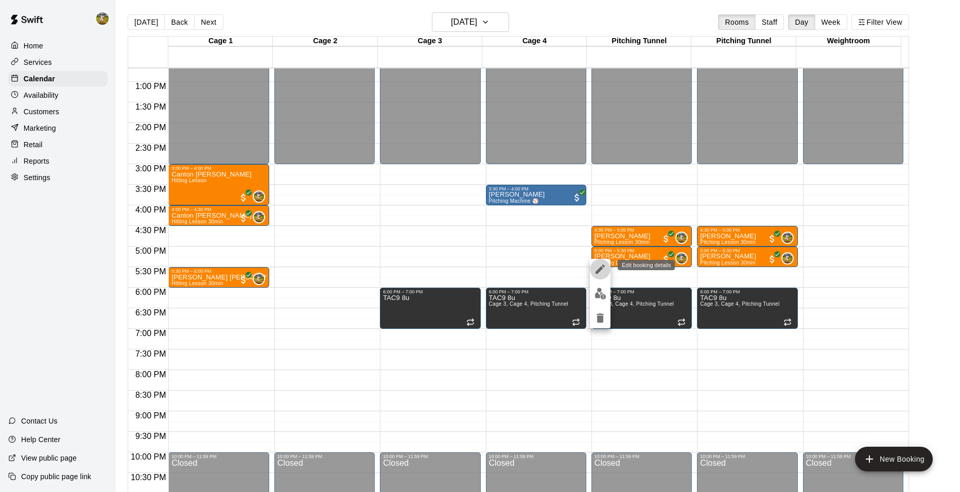
click at [600, 268] on icon "edit" at bounding box center [600, 269] width 9 height 9
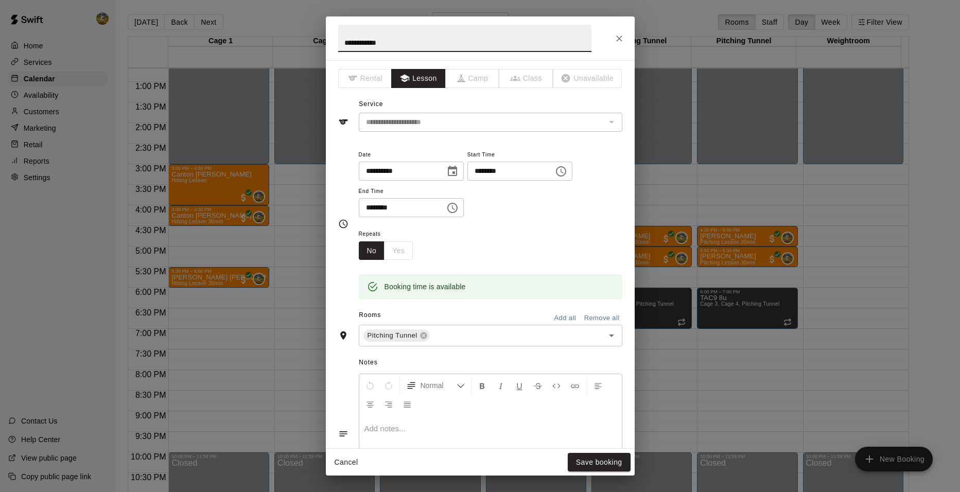
click at [567, 172] on icon "Choose time, selected time is 5:00 PM" at bounding box center [561, 171] width 12 height 12
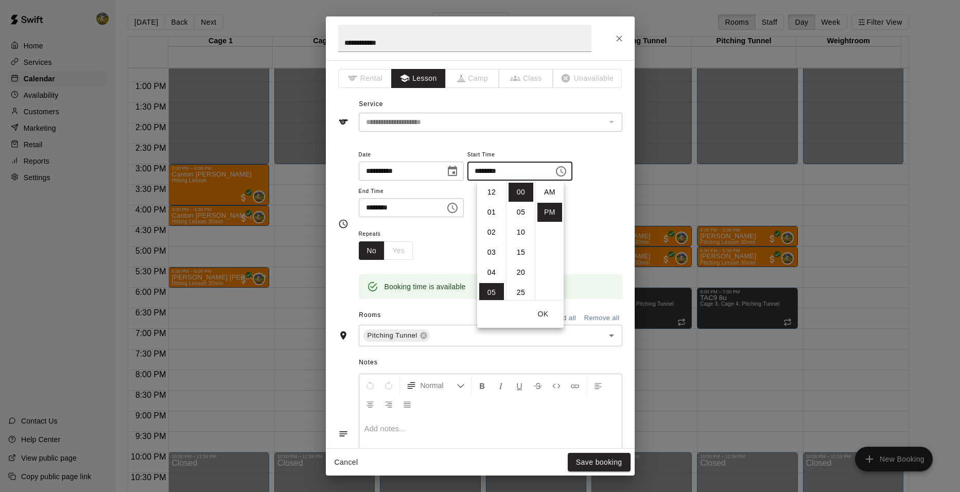
scroll to position [19, 0]
click at [498, 232] on li "07" at bounding box center [491, 232] width 25 height 19
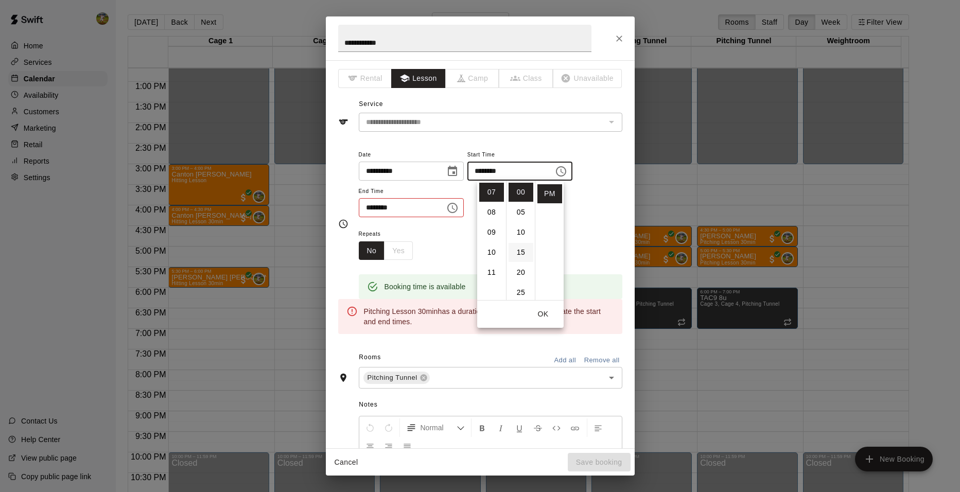
scroll to position [103, 0]
click at [522, 266] on li "45" at bounding box center [521, 269] width 25 height 19
type input "********"
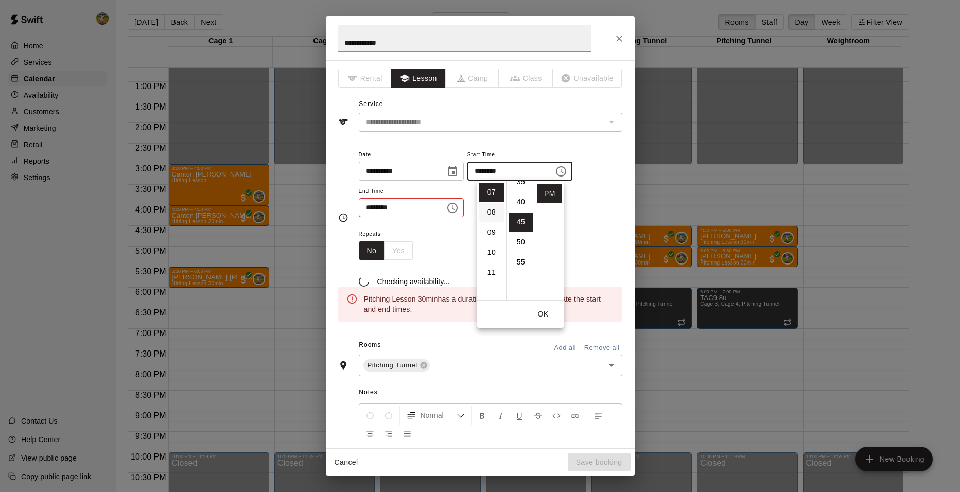
scroll to position [181, 0]
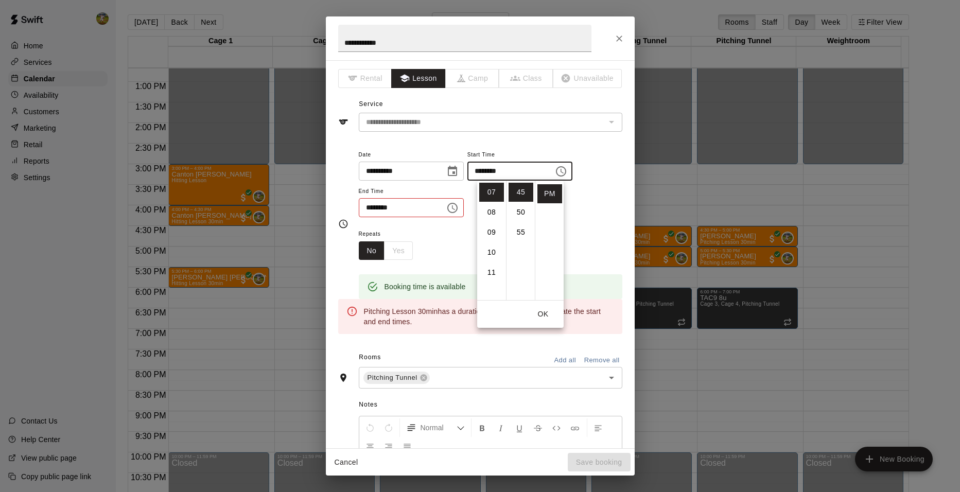
click at [459, 208] on icon "Choose time, selected time is 5:30 PM" at bounding box center [452, 208] width 12 height 12
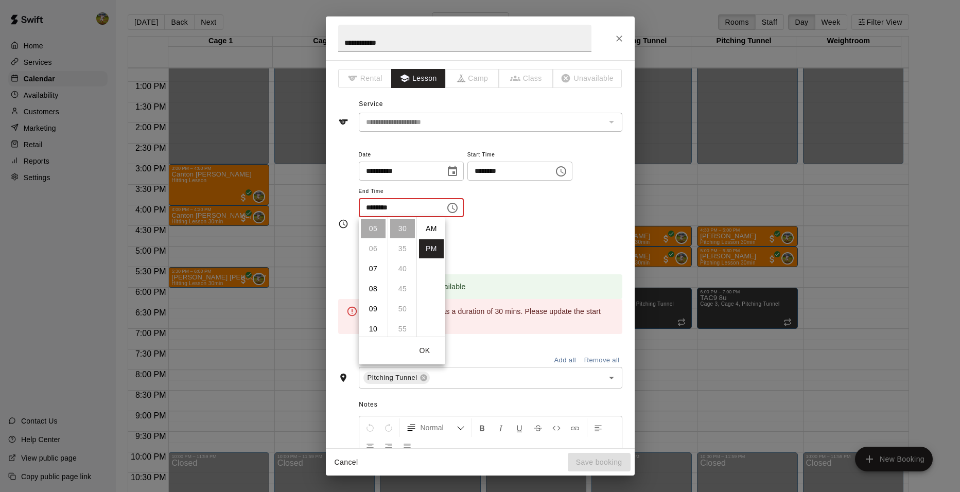
scroll to position [19, 0]
click at [374, 293] on li "08" at bounding box center [373, 289] width 25 height 19
click at [402, 290] on li "15" at bounding box center [402, 289] width 25 height 19
type input "********"
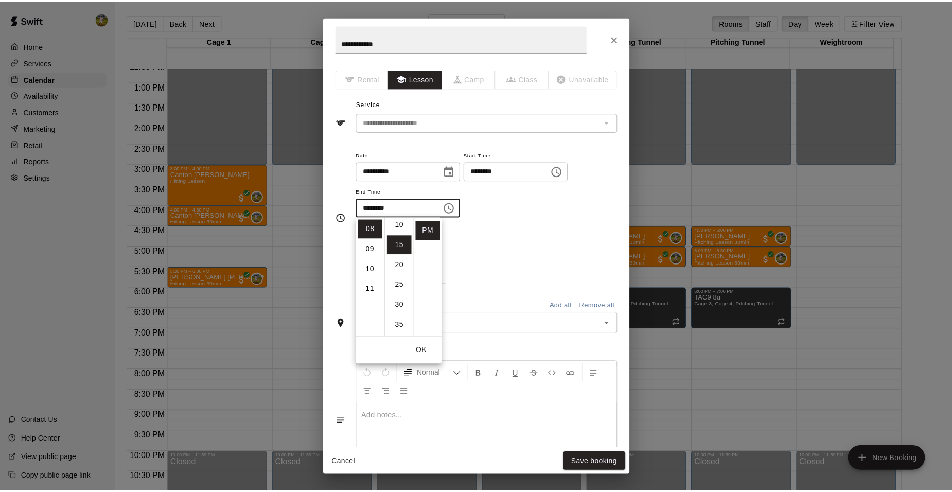
scroll to position [60, 0]
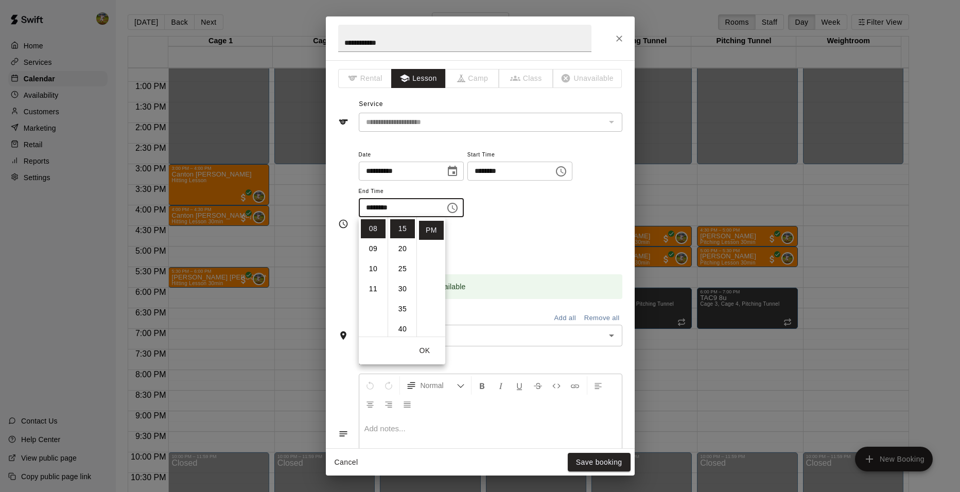
click at [534, 228] on div "Repeats No Yes" at bounding box center [491, 244] width 264 height 32
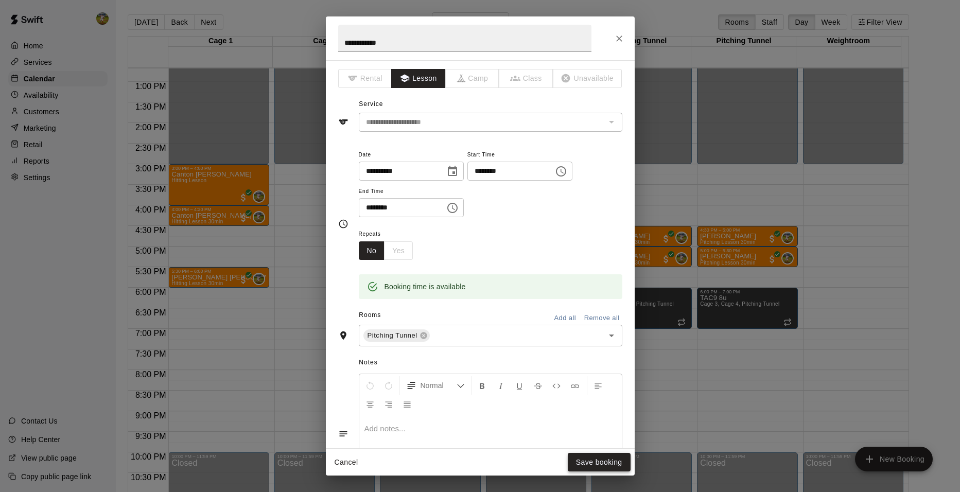
click at [592, 466] on button "Save booking" at bounding box center [599, 462] width 63 height 19
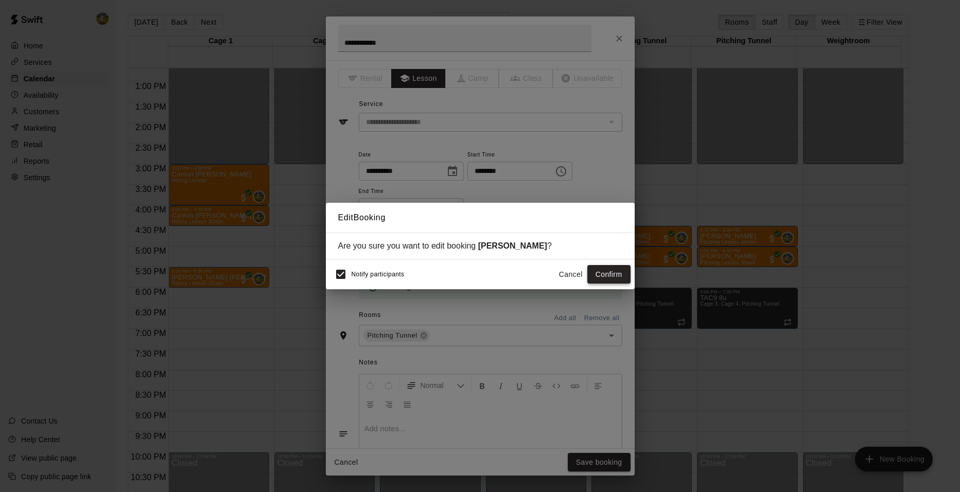
click at [592, 273] on button "Confirm" at bounding box center [608, 274] width 43 height 19
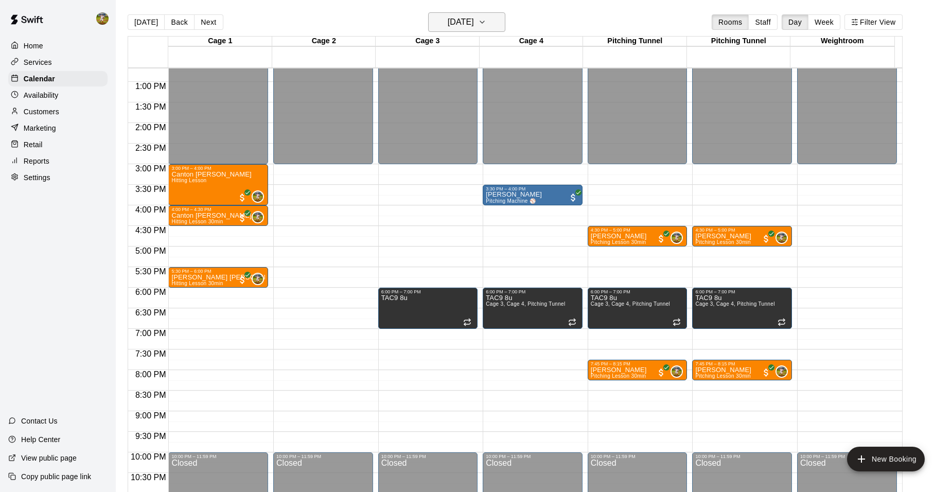
click at [448, 21] on h6 "Monday Sep 01" at bounding box center [461, 22] width 26 height 14
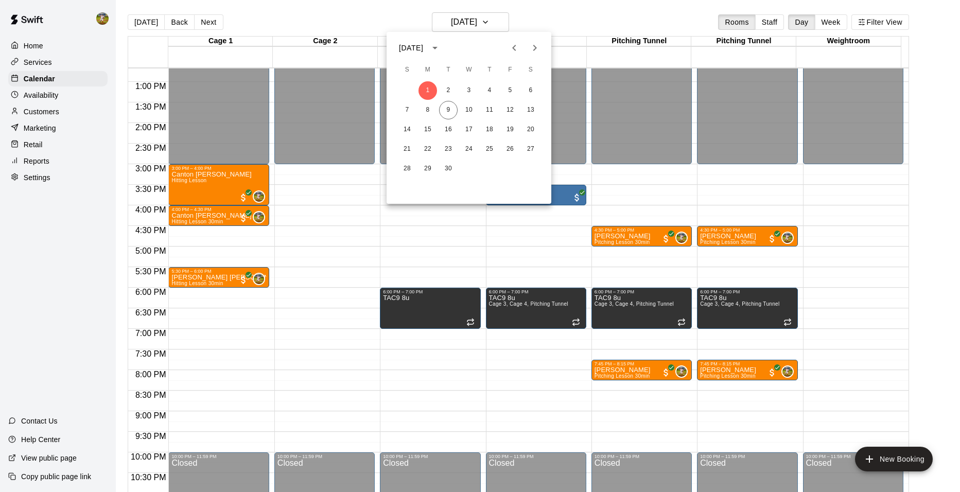
click at [139, 22] on div at bounding box center [480, 246] width 960 height 492
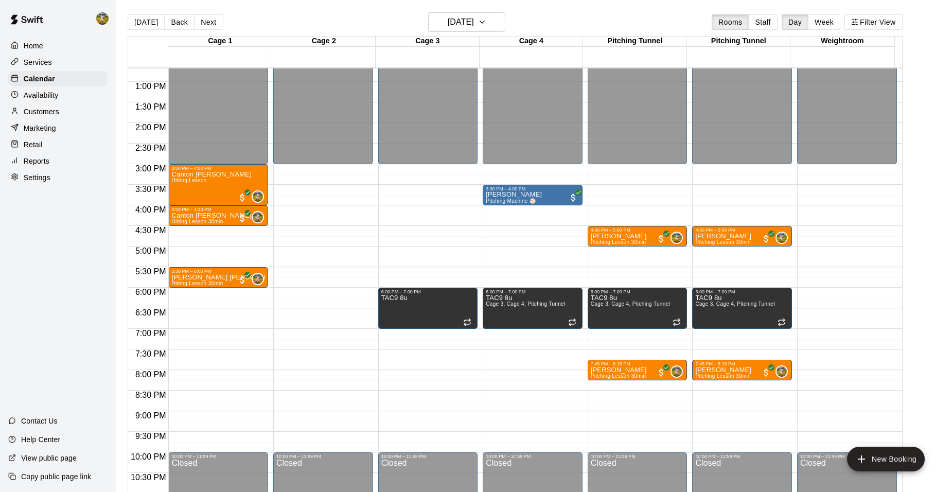
click at [141, 19] on button "[DATE]" at bounding box center [146, 21] width 37 height 15
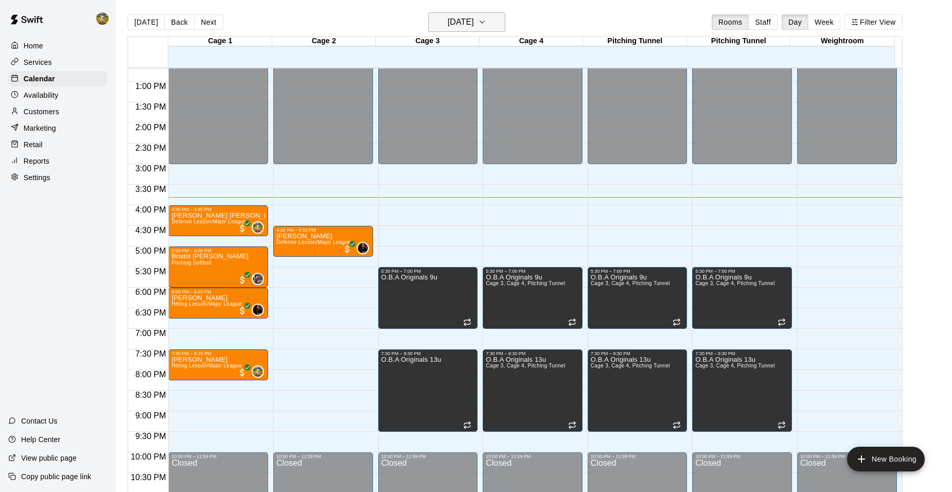
click at [474, 18] on h6 "[DATE]" at bounding box center [461, 22] width 26 height 14
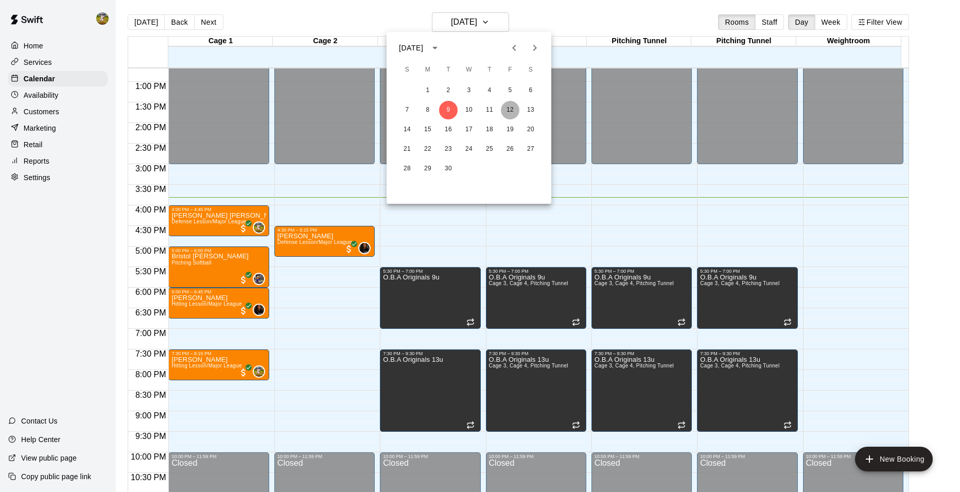
click at [511, 112] on button "12" at bounding box center [510, 110] width 19 height 19
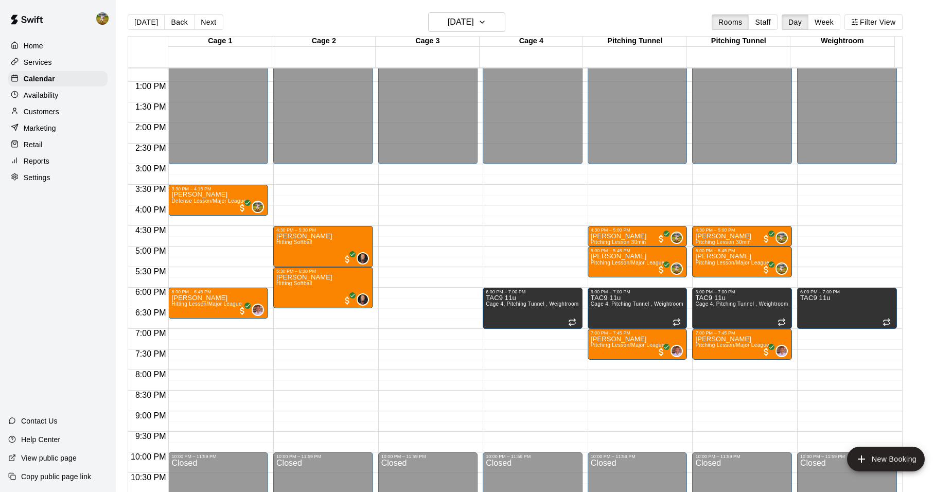
click at [578, 362] on div "12:00 AM – 3:00 PM Closed 6:00 PM – 7:00 PM TAC9 11u Cage 4, Pitching Tunnel , …" at bounding box center [533, 41] width 100 height 988
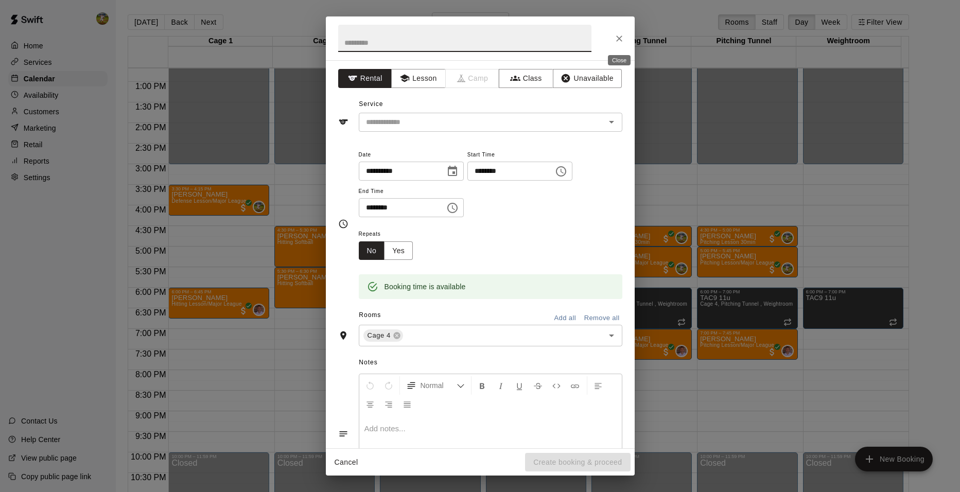
click at [620, 44] on button "Close" at bounding box center [619, 38] width 19 height 19
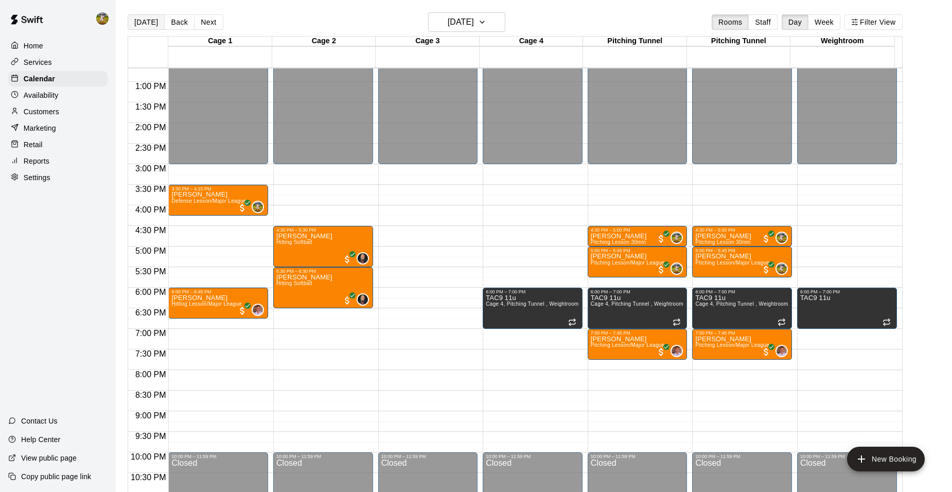
click at [148, 21] on button "[DATE]" at bounding box center [146, 21] width 37 height 15
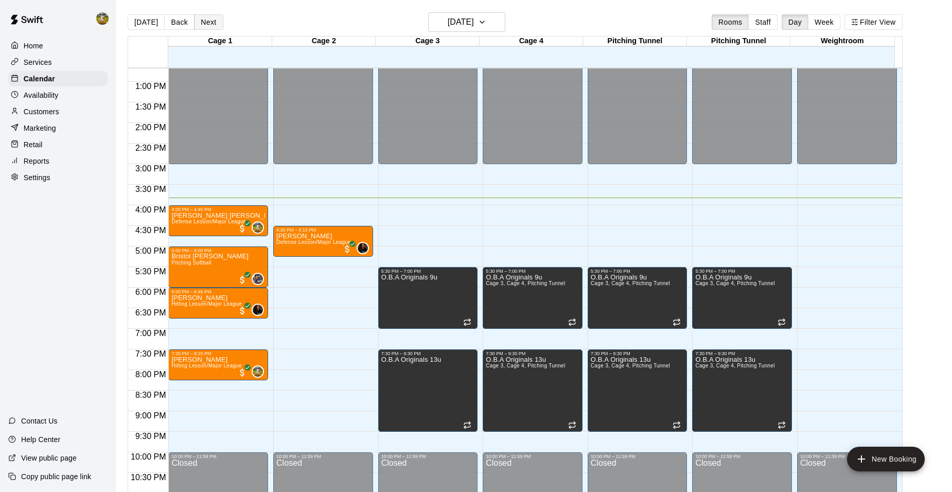
click at [205, 18] on button "Next" at bounding box center [208, 21] width 29 height 15
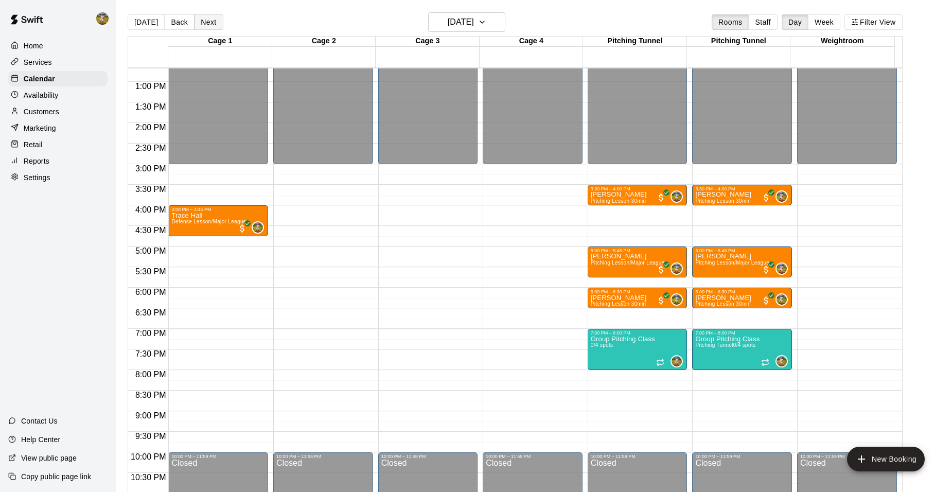
click at [205, 18] on button "Next" at bounding box center [208, 21] width 29 height 15
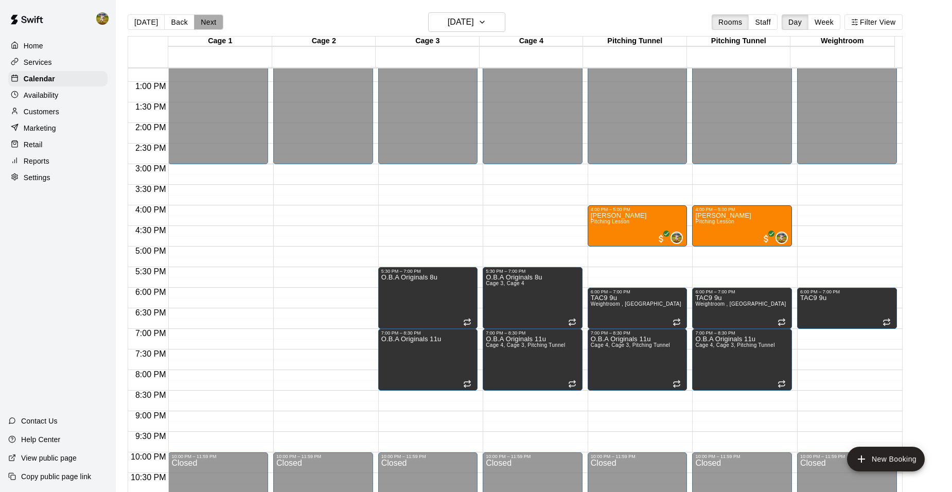
click at [205, 18] on button "Next" at bounding box center [208, 21] width 29 height 15
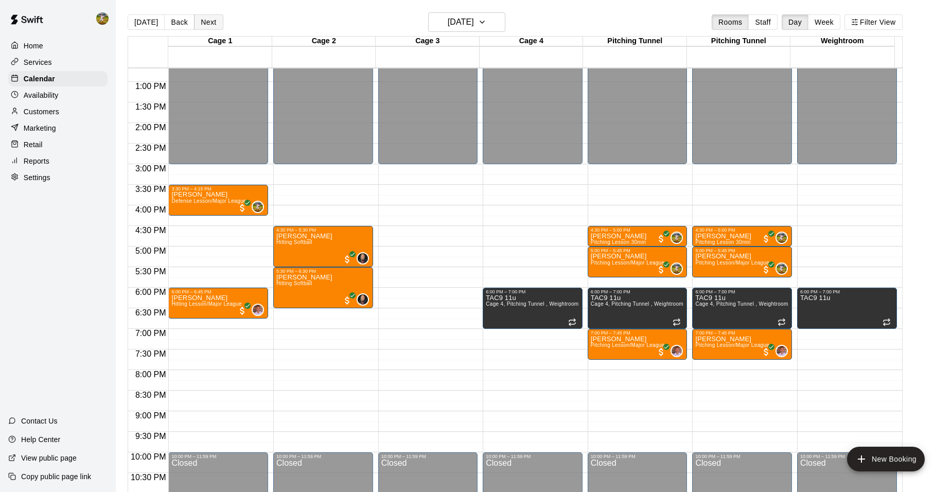
click at [205, 18] on button "Next" at bounding box center [208, 21] width 29 height 15
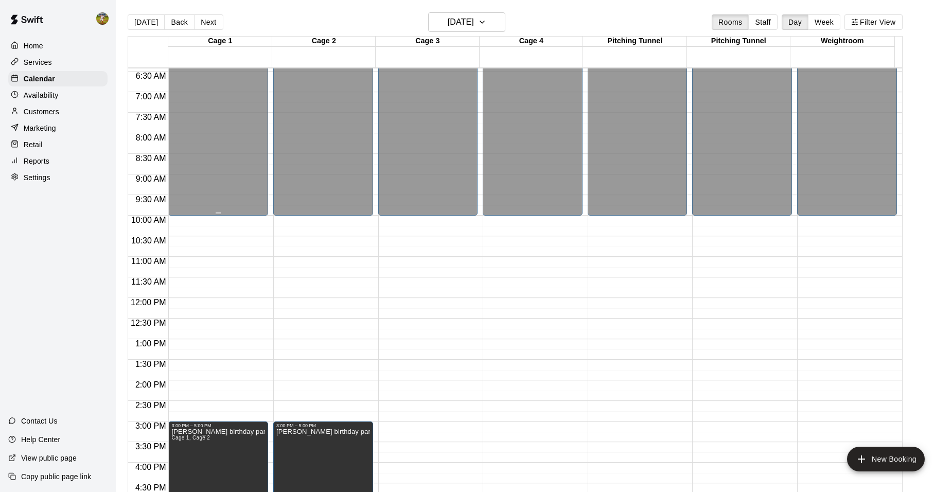
scroll to position [368, 0]
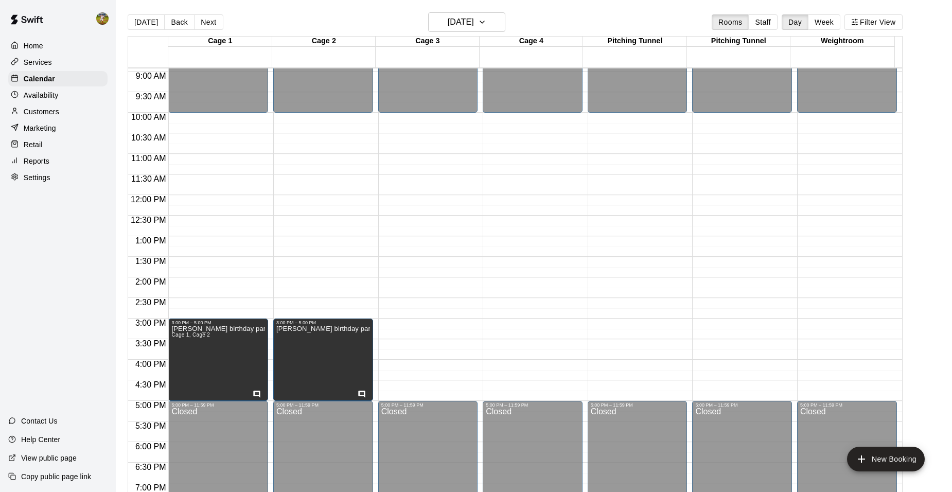
click at [49, 111] on p "Customers" at bounding box center [42, 112] width 36 height 10
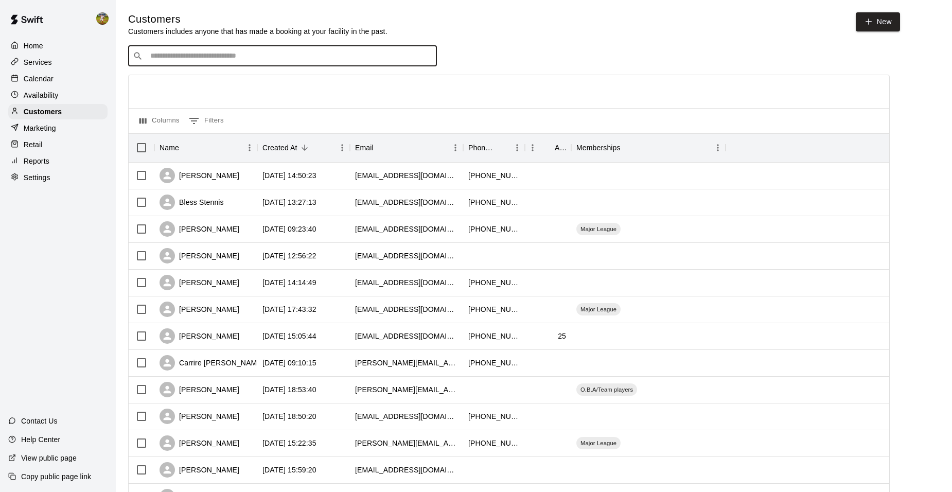
click at [272, 61] on input "Search customers by name or email" at bounding box center [289, 56] width 285 height 10
type input "****"
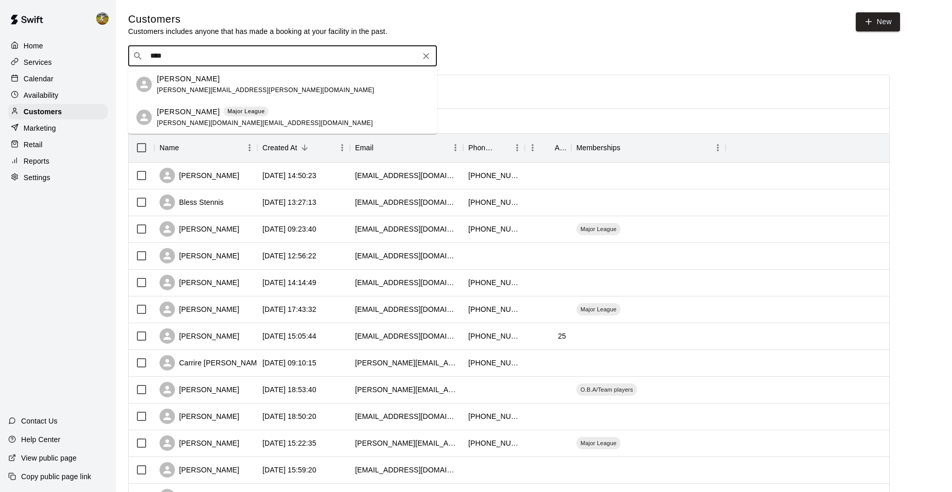
click at [211, 86] on span "carrie.hines@anb.com" at bounding box center [265, 89] width 217 height 7
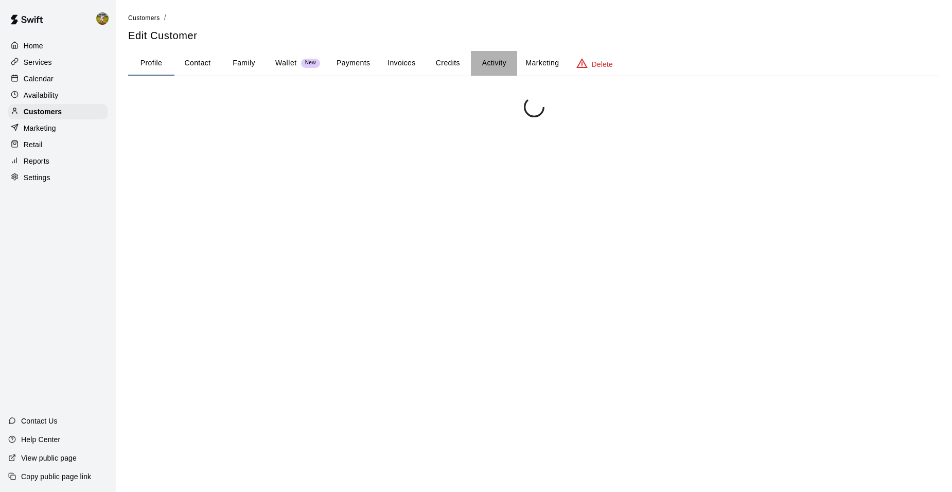
click at [490, 65] on button "Activity" at bounding box center [494, 63] width 46 height 25
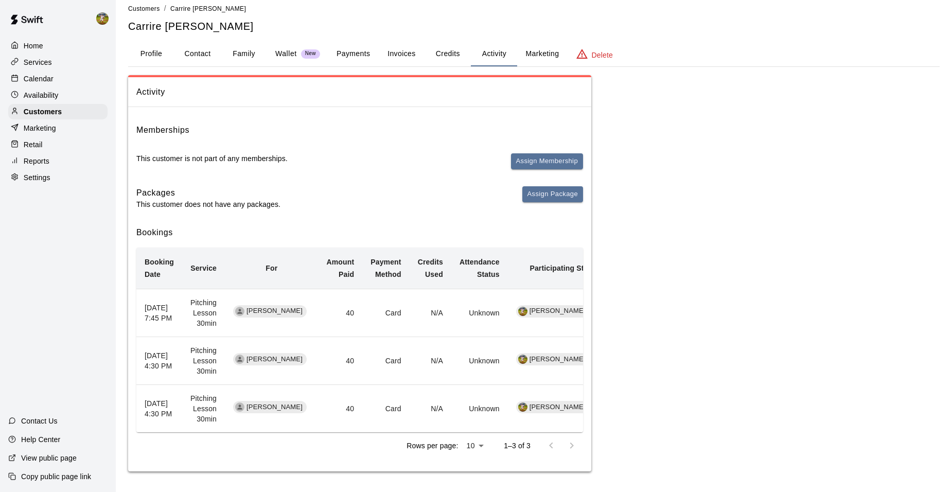
scroll to position [17, 0]
click at [451, 44] on button "Credits" at bounding box center [448, 54] width 46 height 25
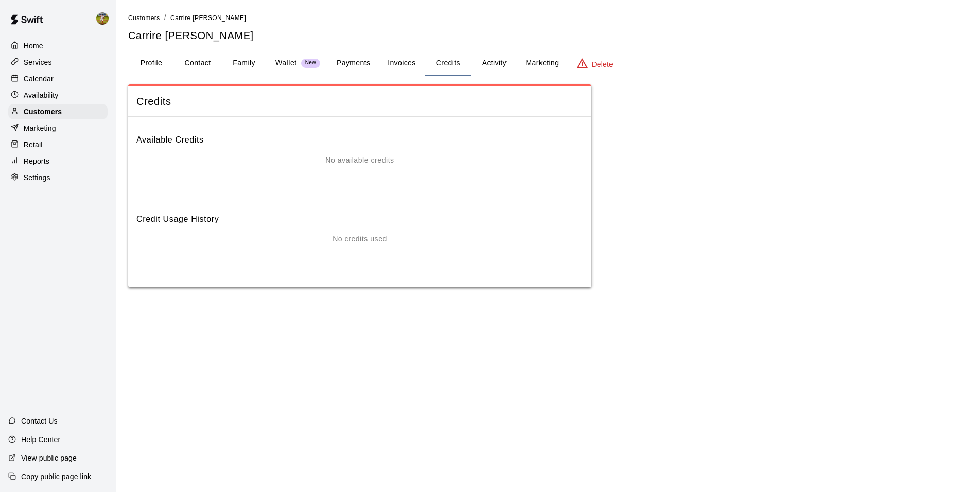
click at [395, 65] on button "Invoices" at bounding box center [401, 63] width 46 height 25
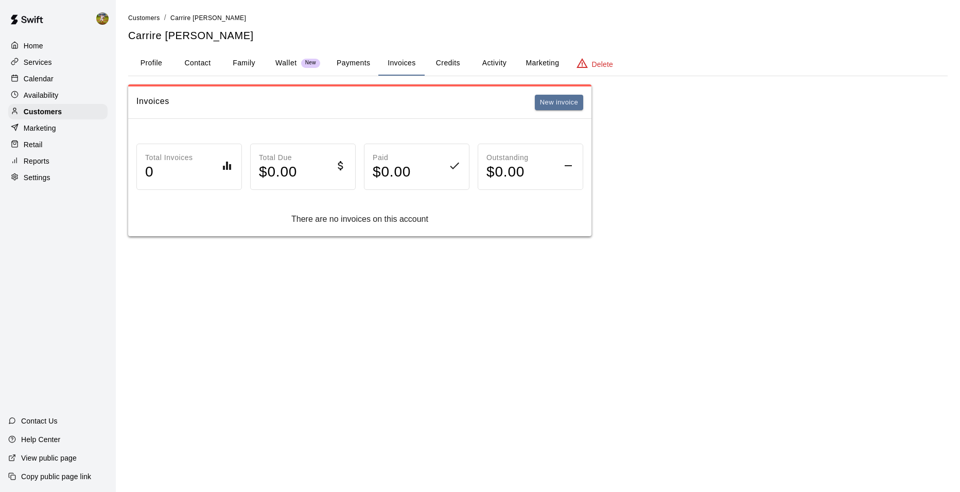
click at [363, 64] on button "Payments" at bounding box center [353, 63] width 50 height 25
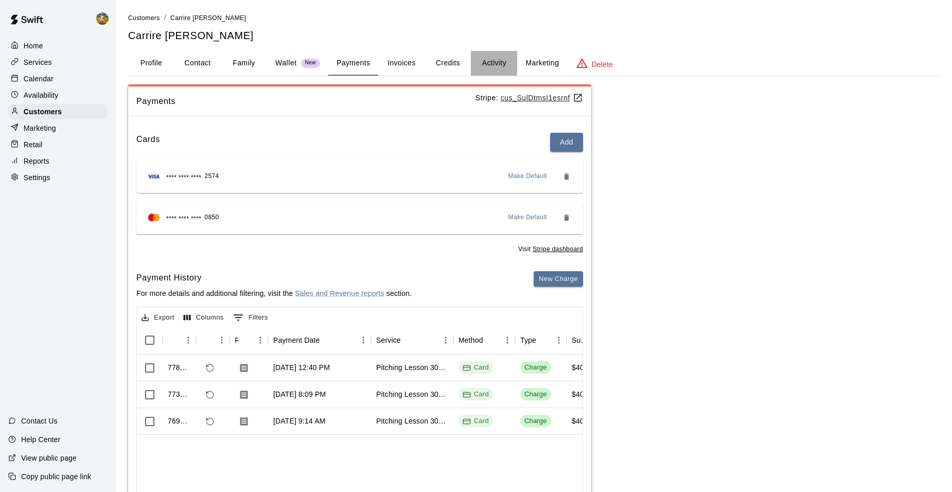
click at [495, 67] on button "Activity" at bounding box center [494, 63] width 46 height 25
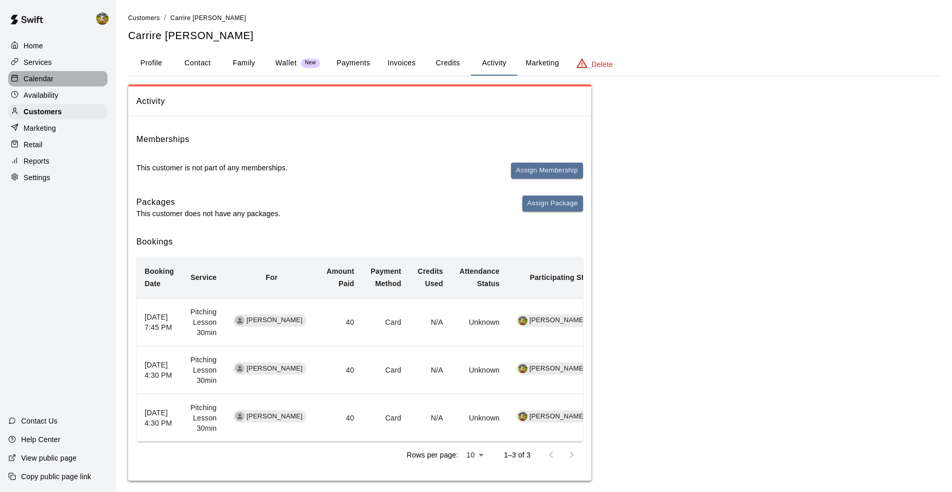
click at [49, 82] on p "Calendar" at bounding box center [39, 79] width 30 height 10
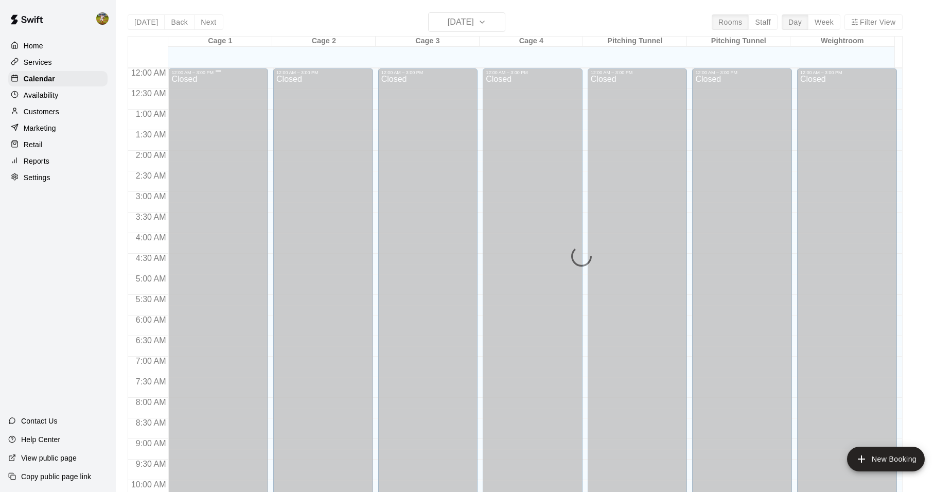
scroll to position [522, 0]
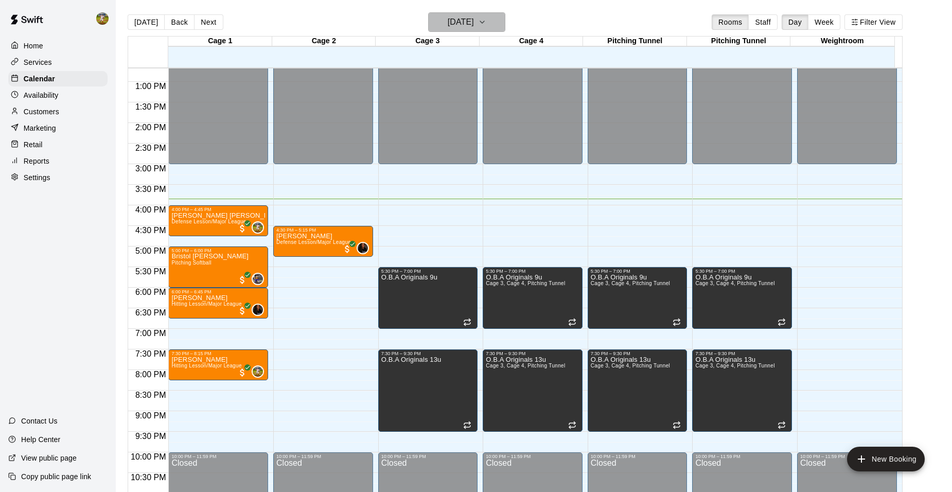
click at [448, 27] on h6 "[DATE]" at bounding box center [461, 22] width 26 height 14
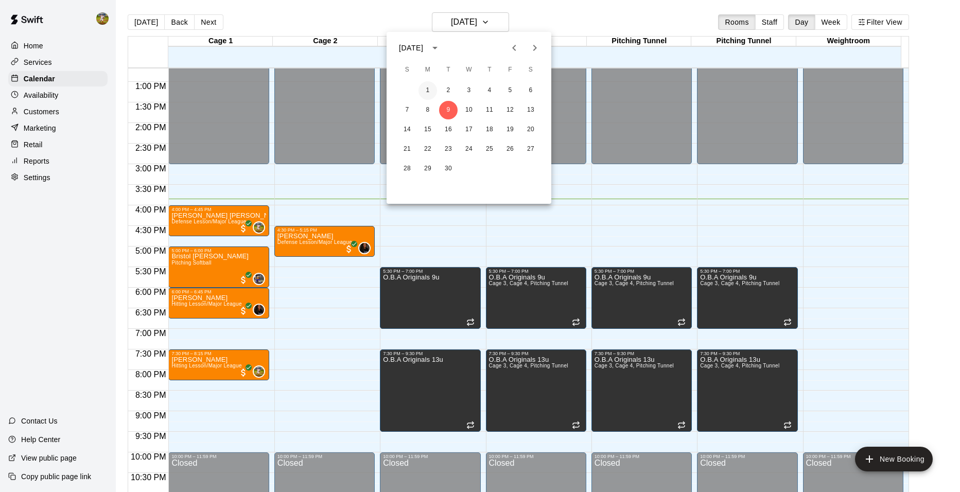
click at [428, 88] on button "1" at bounding box center [427, 90] width 19 height 19
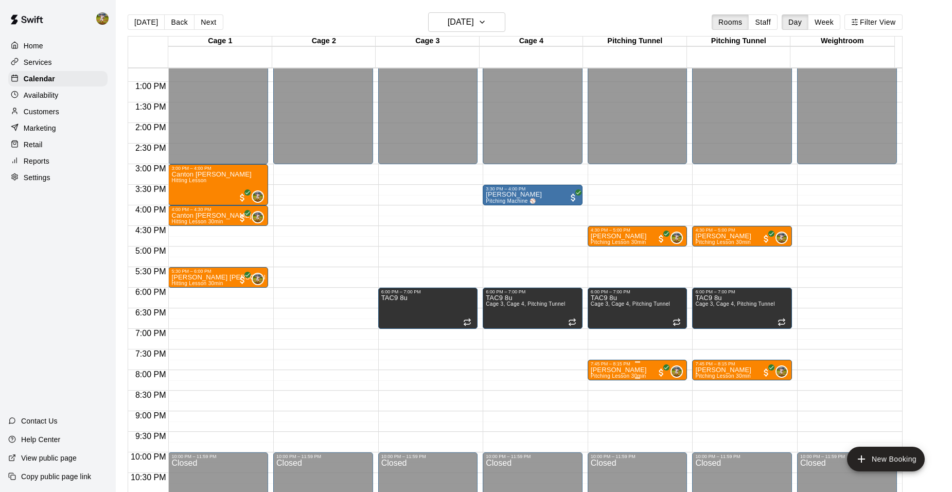
click at [631, 378] on div at bounding box center [638, 378] width 94 height 2
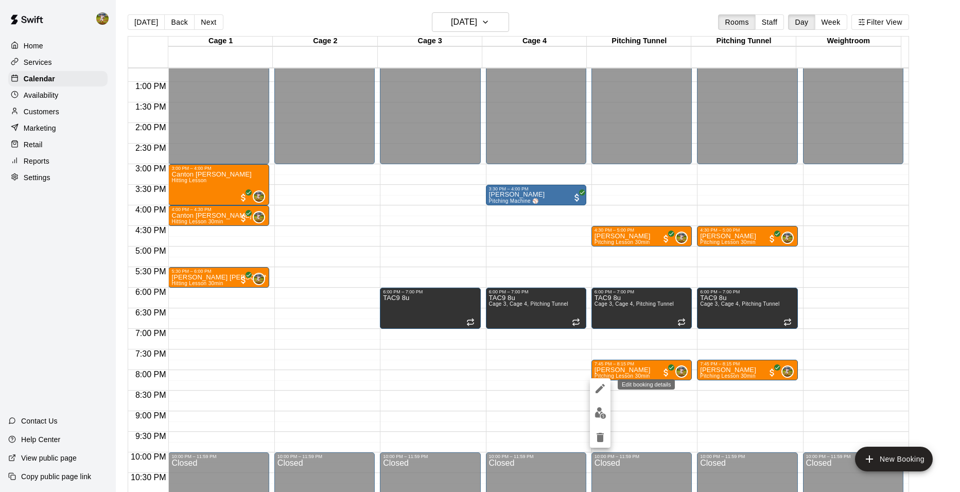
click at [603, 391] on icon "edit" at bounding box center [600, 388] width 12 height 12
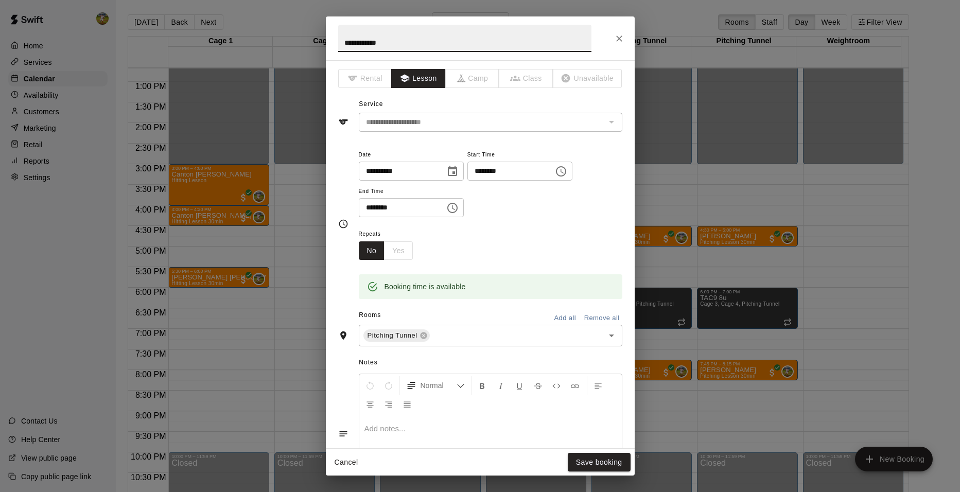
click at [457, 171] on icon "Choose date, selected date is Sep 1, 2025" at bounding box center [452, 171] width 9 height 10
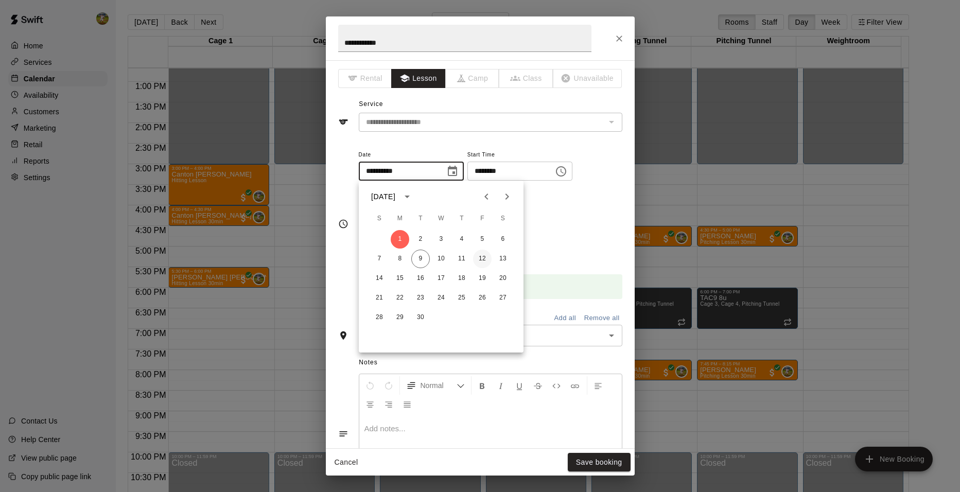
click at [481, 258] on button "12" at bounding box center [482, 259] width 19 height 19
type input "**********"
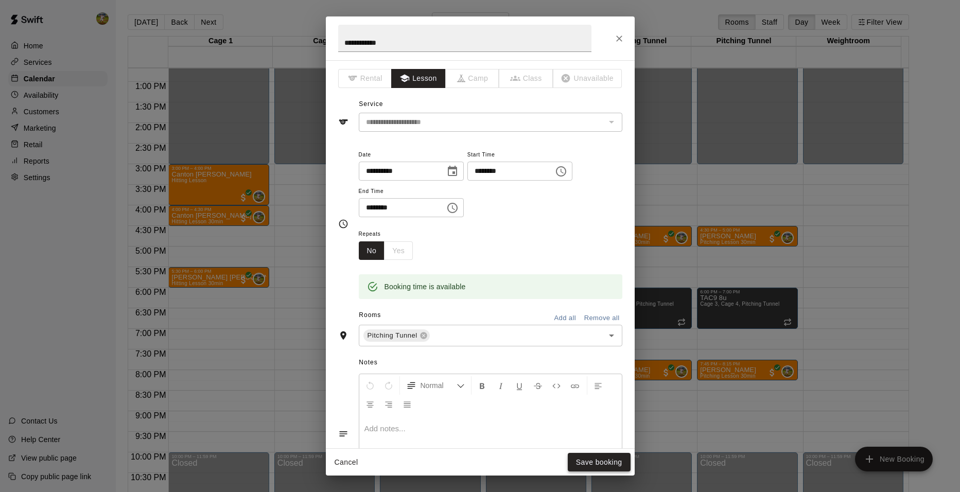
click at [608, 464] on button "Save booking" at bounding box center [599, 462] width 63 height 19
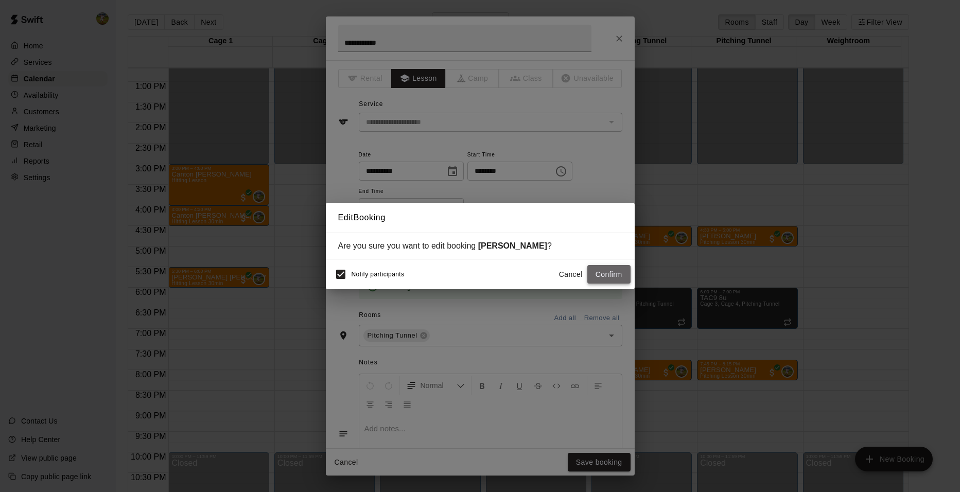
click at [612, 272] on button "Confirm" at bounding box center [608, 274] width 43 height 19
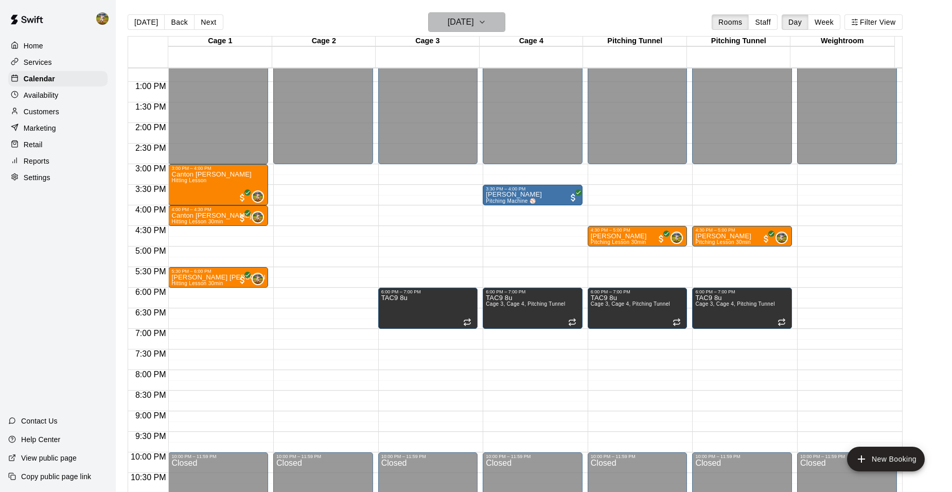
click at [474, 19] on h6 "Monday Sep 01" at bounding box center [461, 22] width 26 height 14
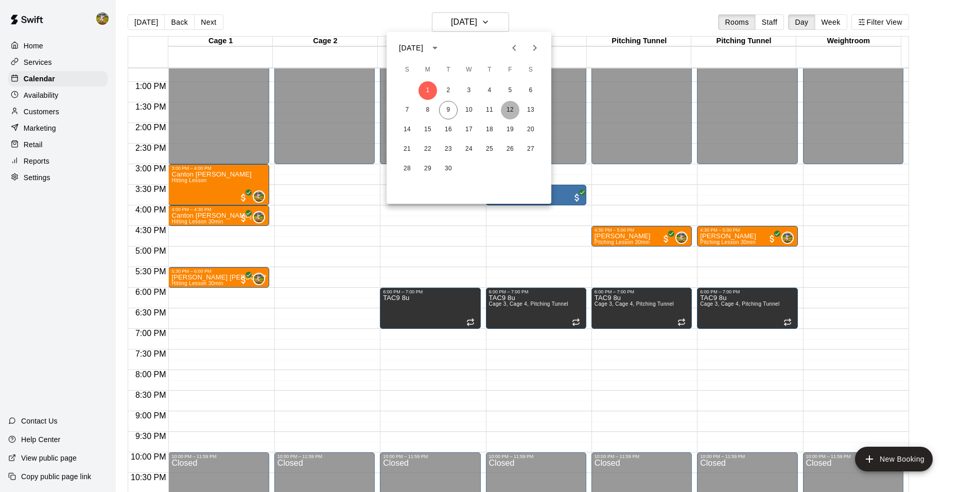
click at [513, 110] on button "12" at bounding box center [510, 110] width 19 height 19
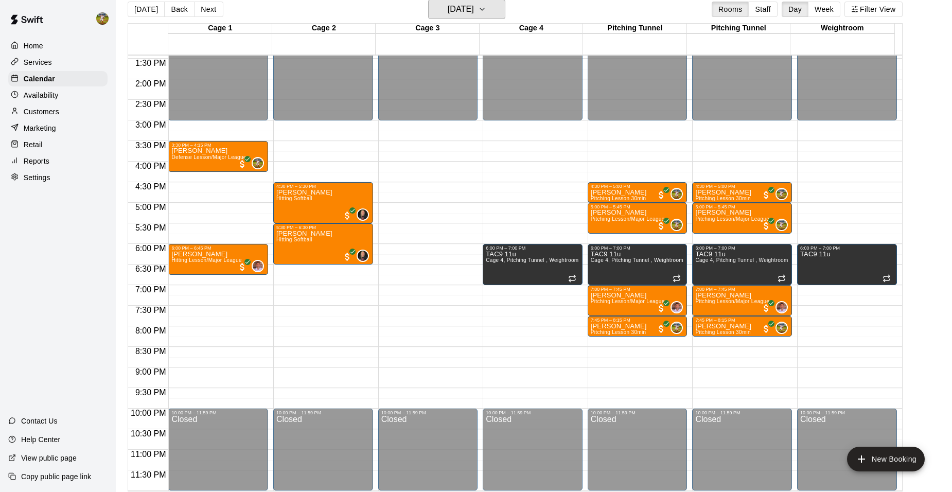
scroll to position [16, 0]
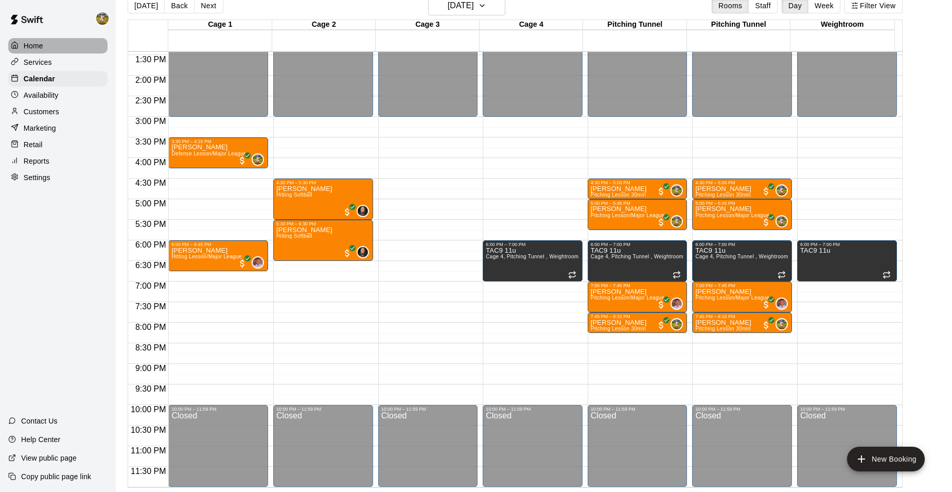
click at [36, 43] on p "Home" at bounding box center [34, 46] width 20 height 10
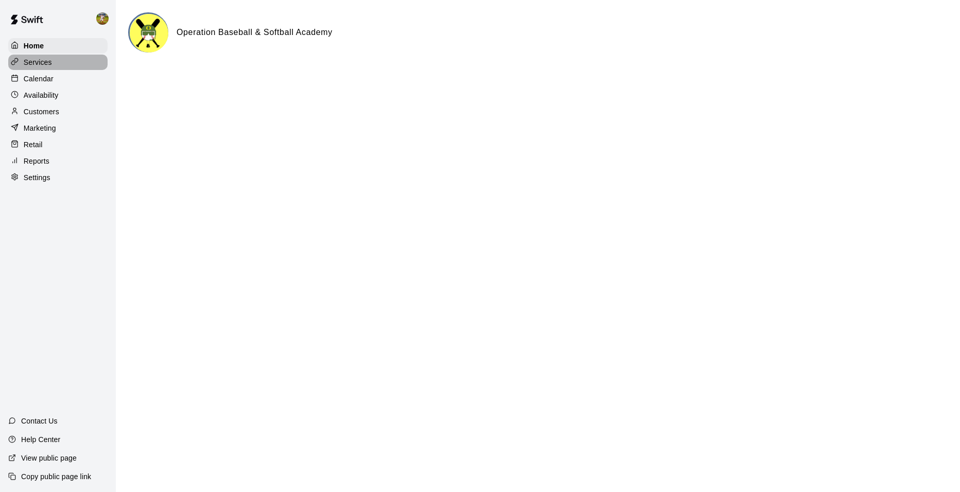
click at [43, 60] on p "Services" at bounding box center [38, 62] width 28 height 10
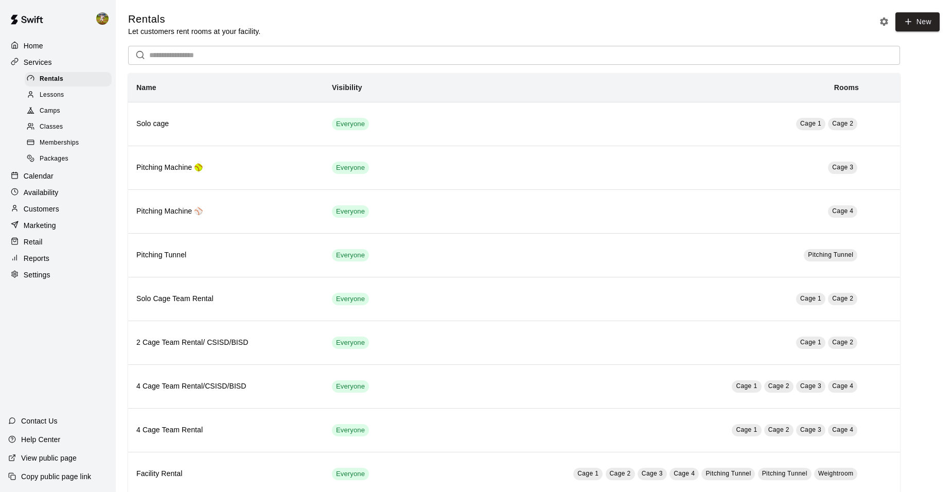
click at [63, 184] on div "Calendar" at bounding box center [57, 175] width 99 height 15
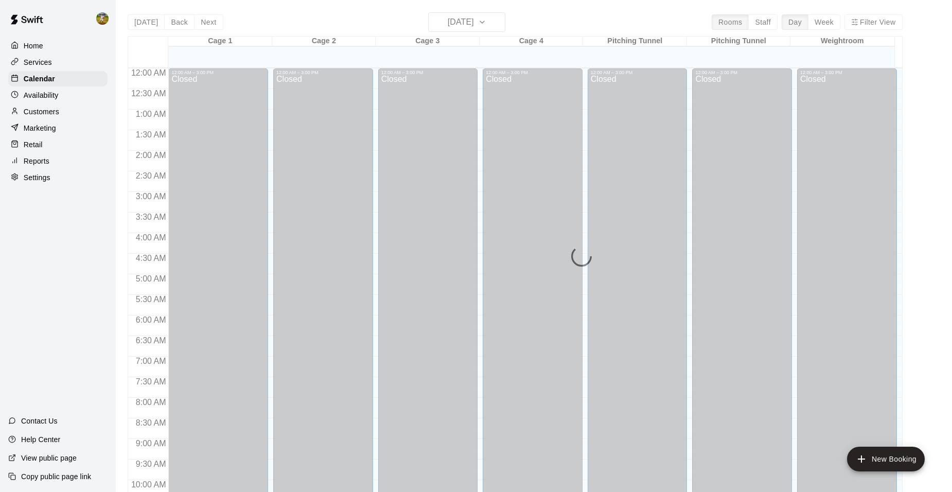
scroll to position [522, 0]
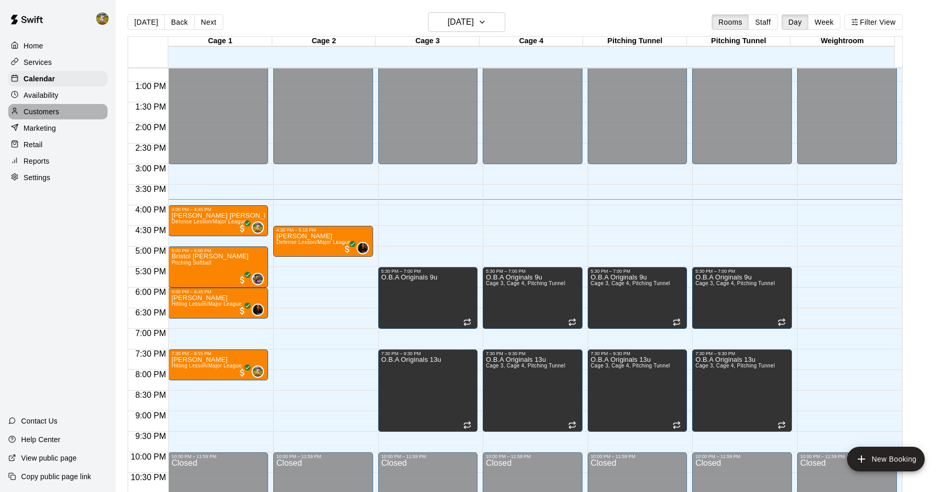
click at [34, 111] on p "Customers" at bounding box center [42, 112] width 36 height 10
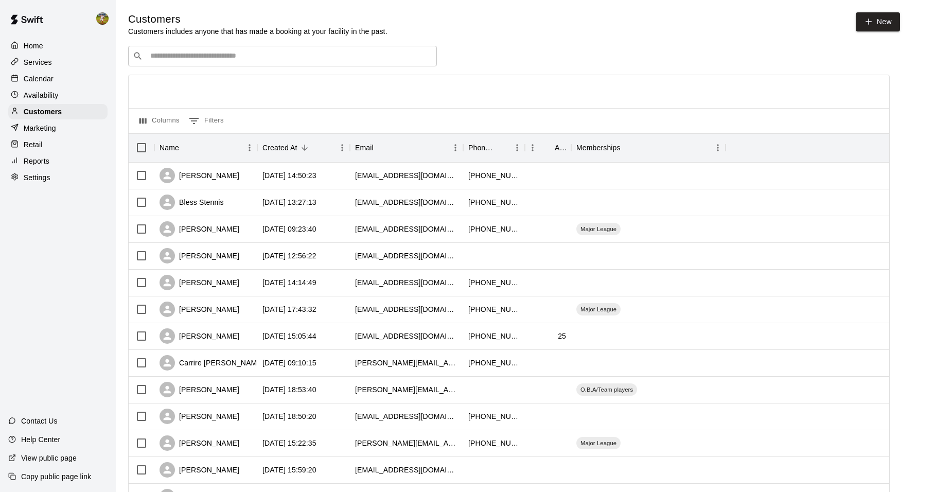
click at [38, 79] on p "Calendar" at bounding box center [39, 79] width 30 height 10
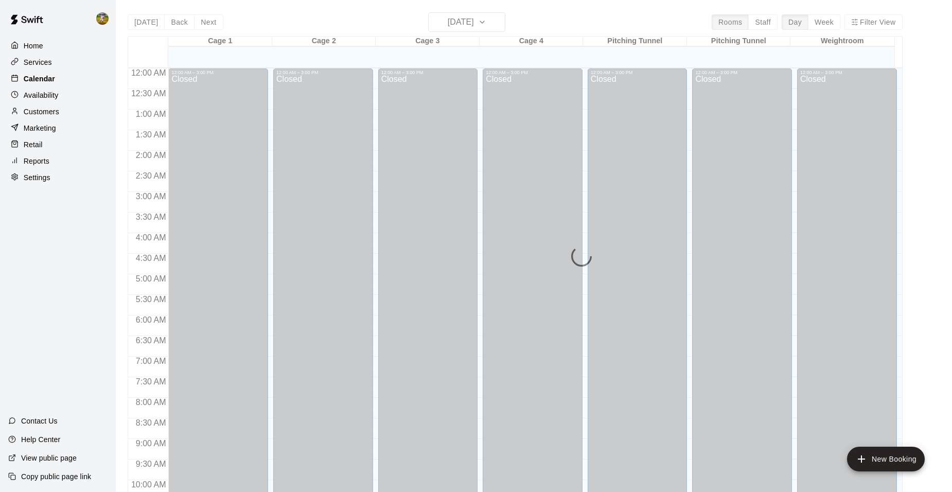
scroll to position [522, 0]
